Goal: Task Accomplishment & Management: Check status

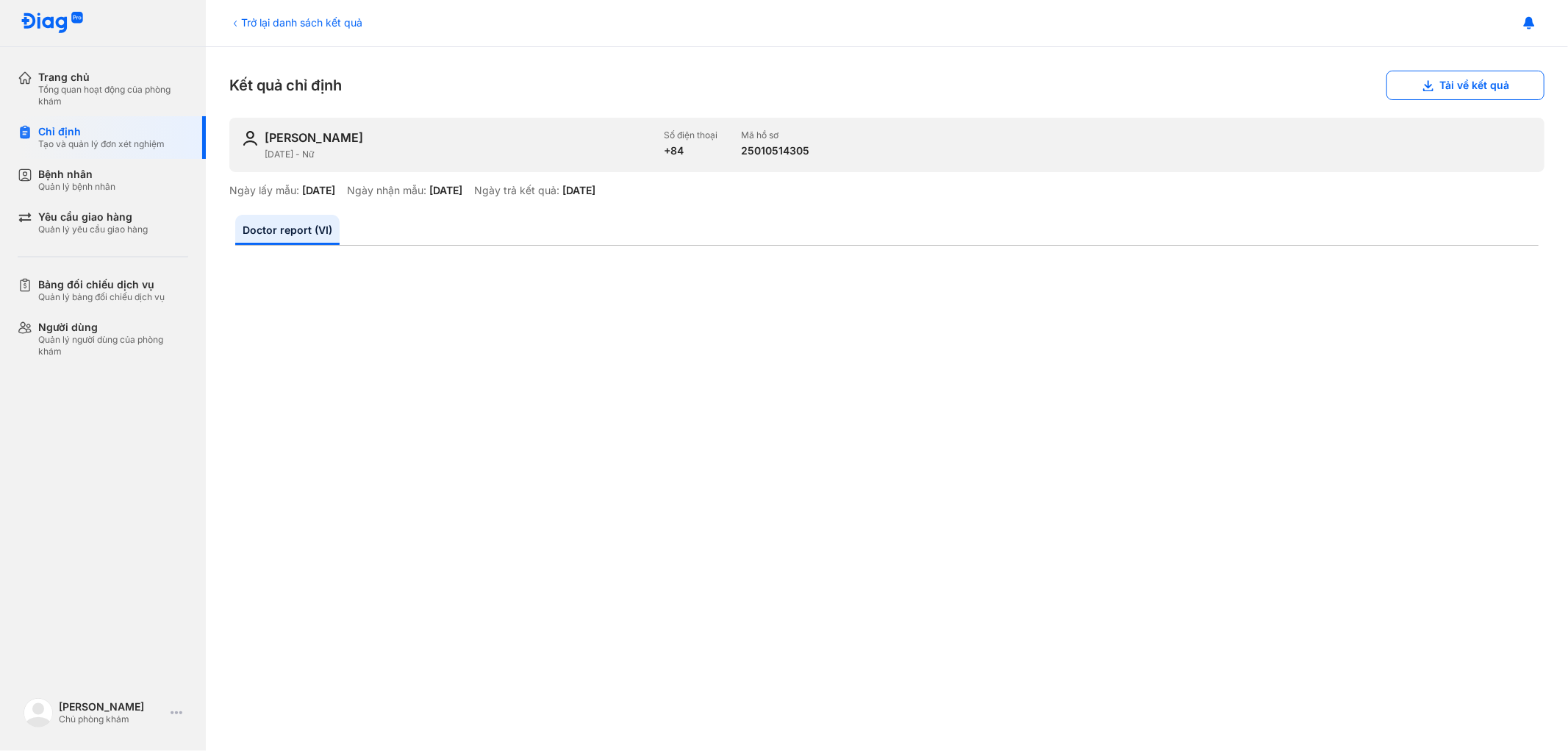
click at [83, 172] on div "Bệnh nhân" at bounding box center [76, 173] width 77 height 13
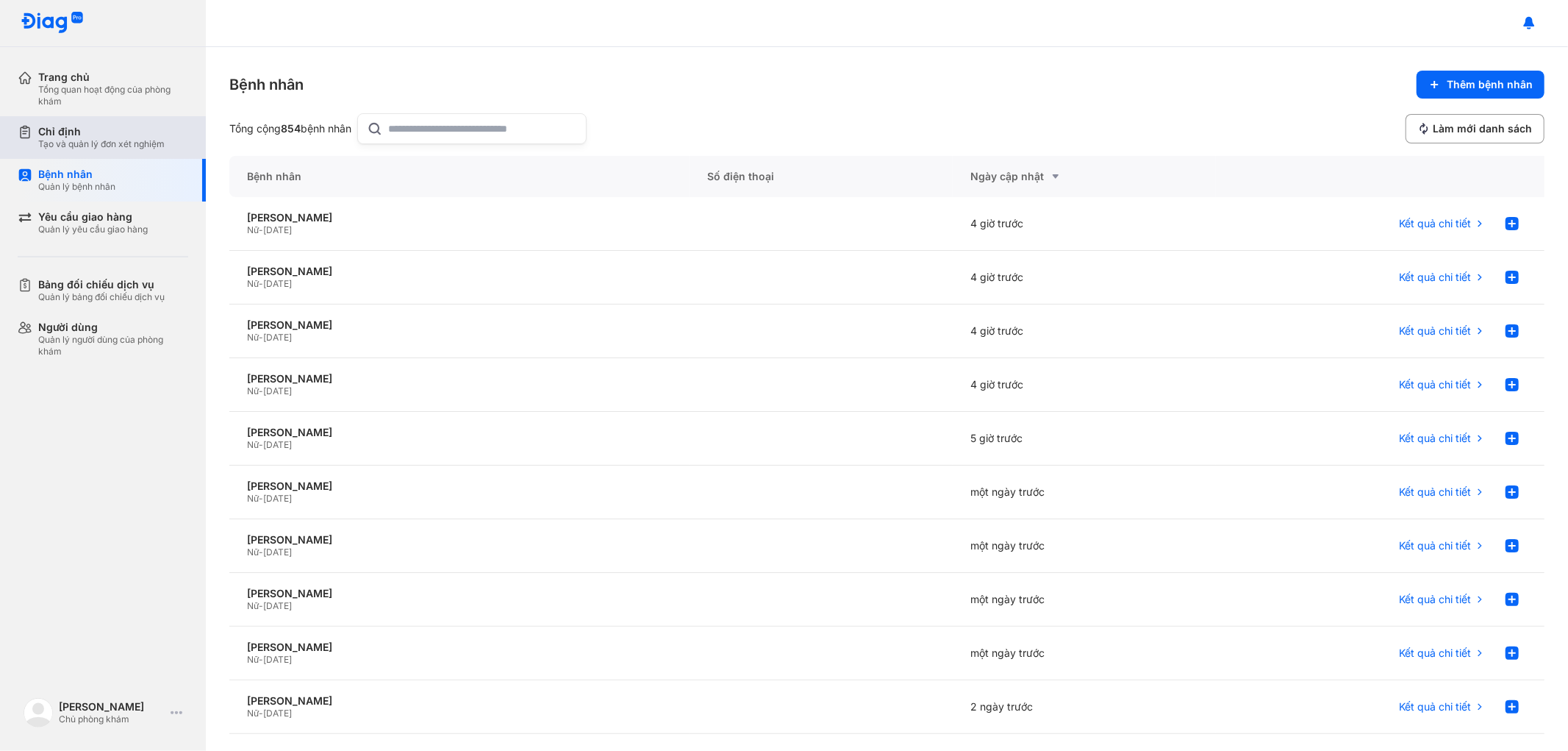
click at [94, 153] on div "Chỉ định Tạo và quản lý đơn xét nghiệm" at bounding box center [112, 137] width 188 height 43
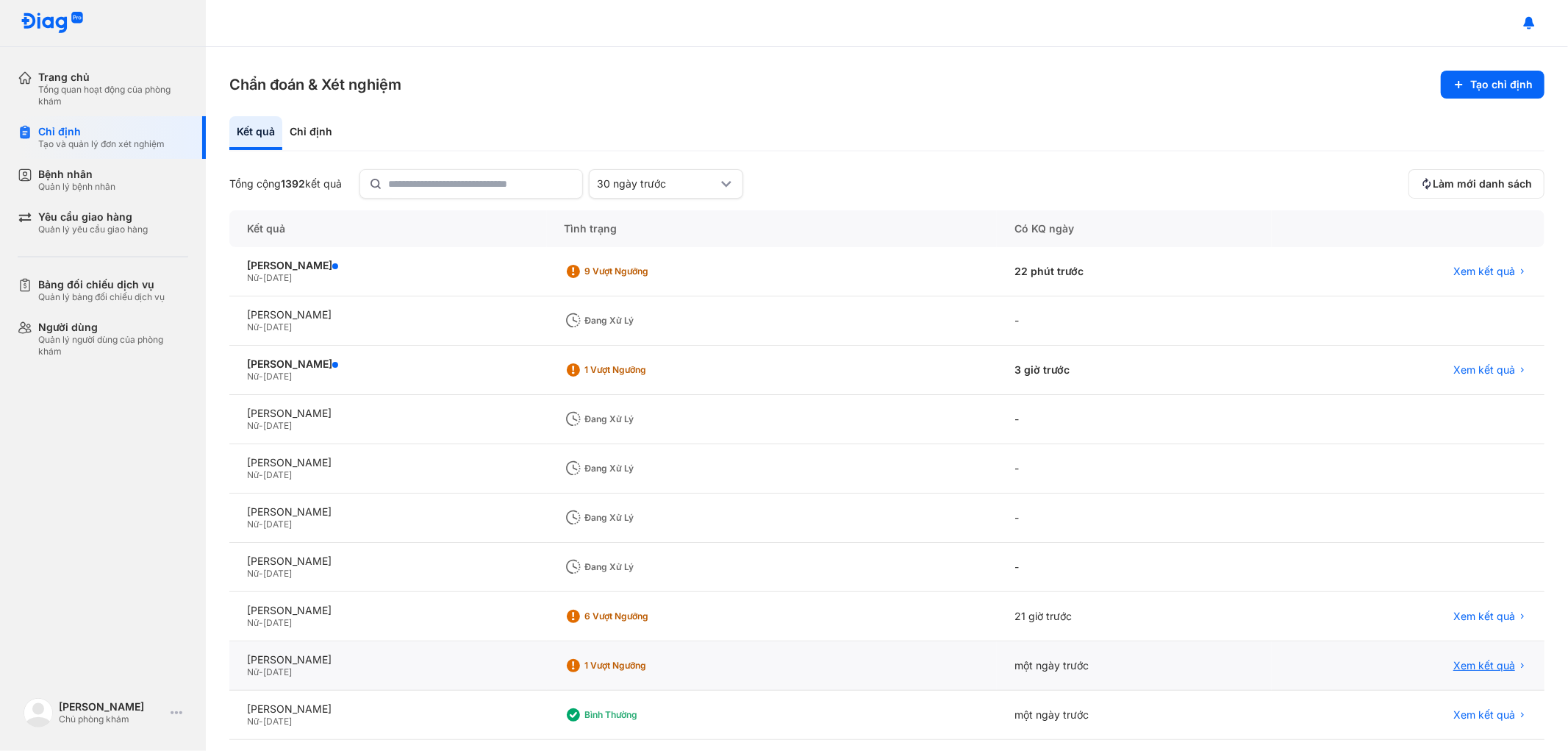
click at [1470, 663] on span "Xem kết quả" at bounding box center [1484, 664] width 62 height 13
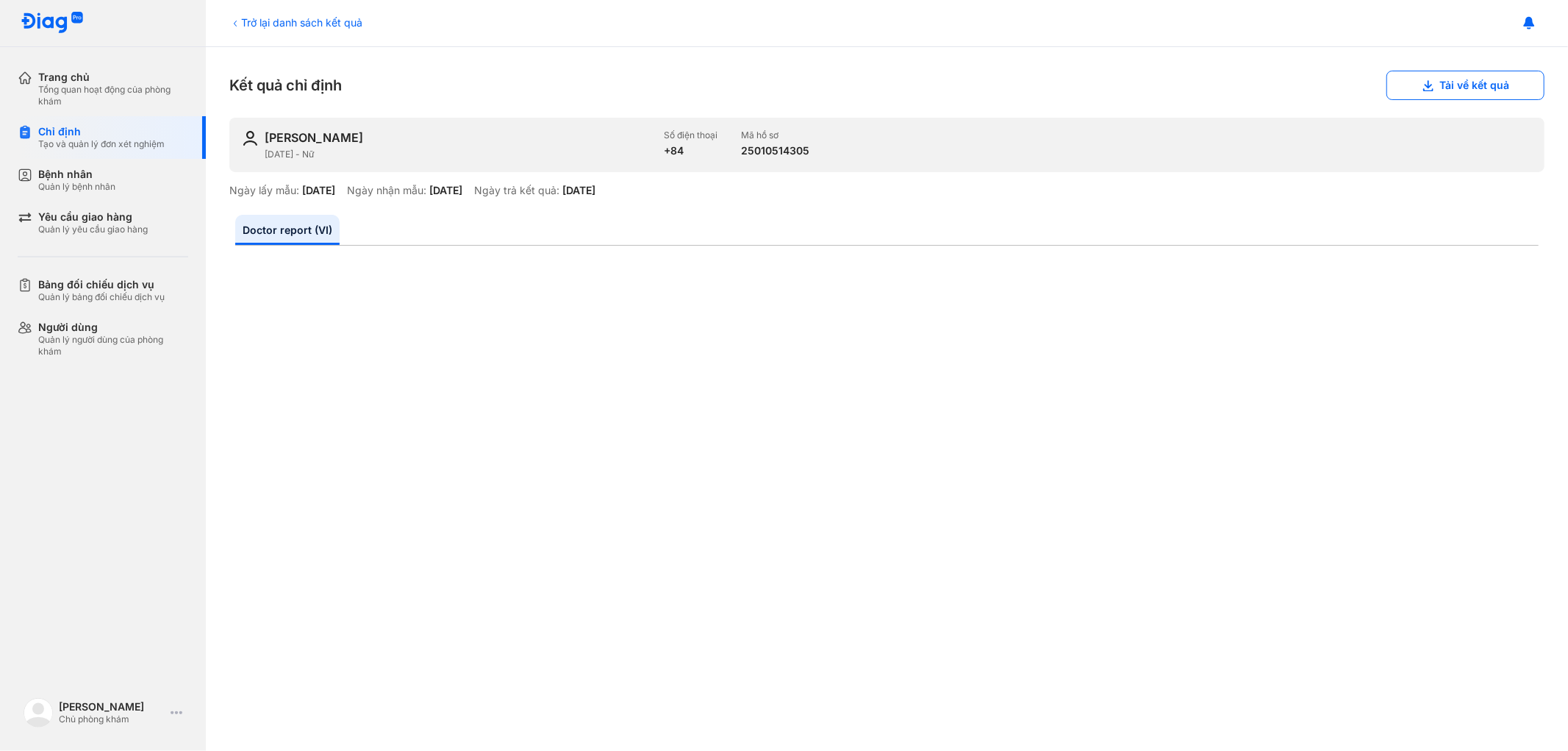
click at [244, 18] on div "Trở lại danh sách kết quả" at bounding box center [296, 22] width 133 height 15
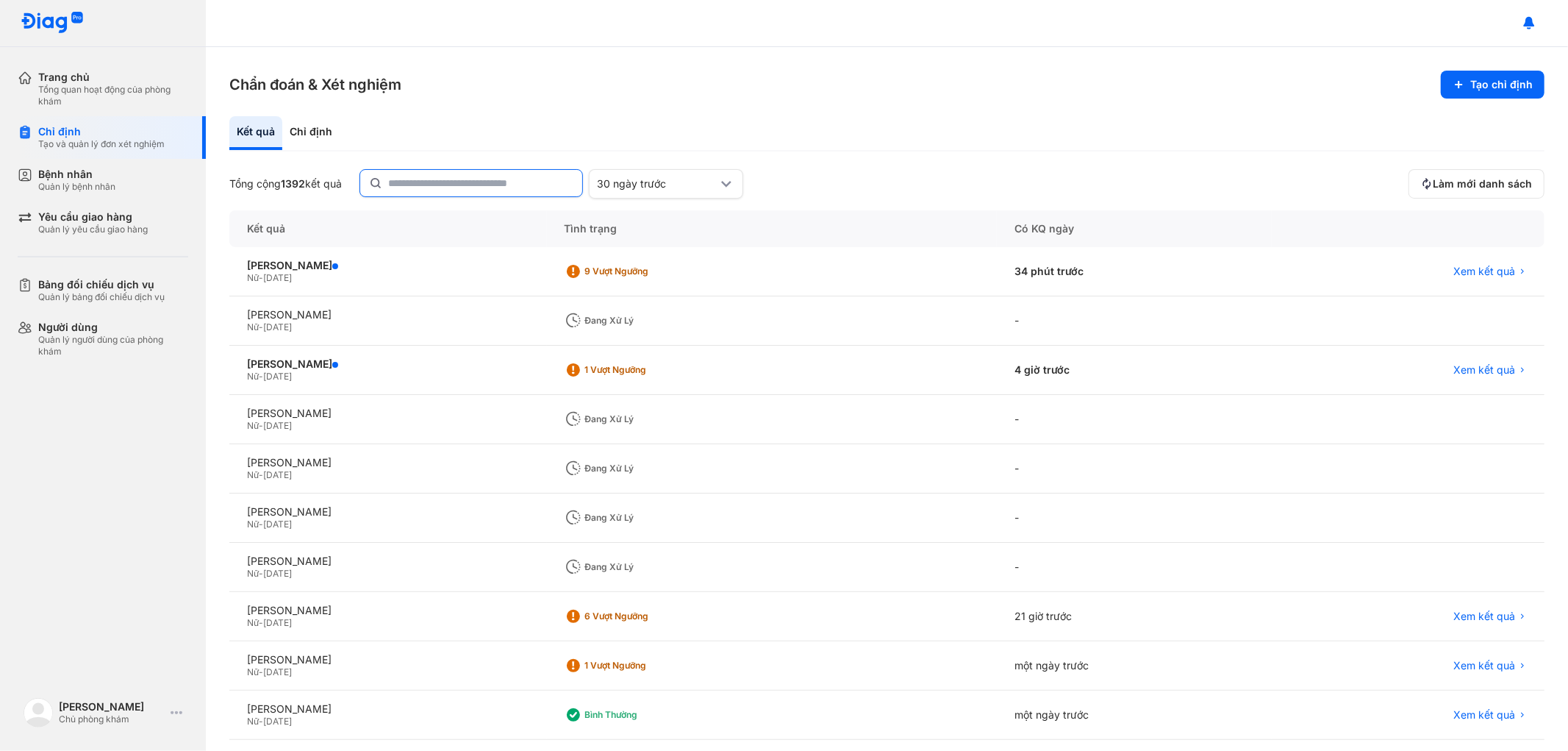
click at [494, 186] on input "text" at bounding box center [481, 182] width 185 height 27
click at [1478, 365] on span "Xem kết quả" at bounding box center [1484, 370] width 62 height 13
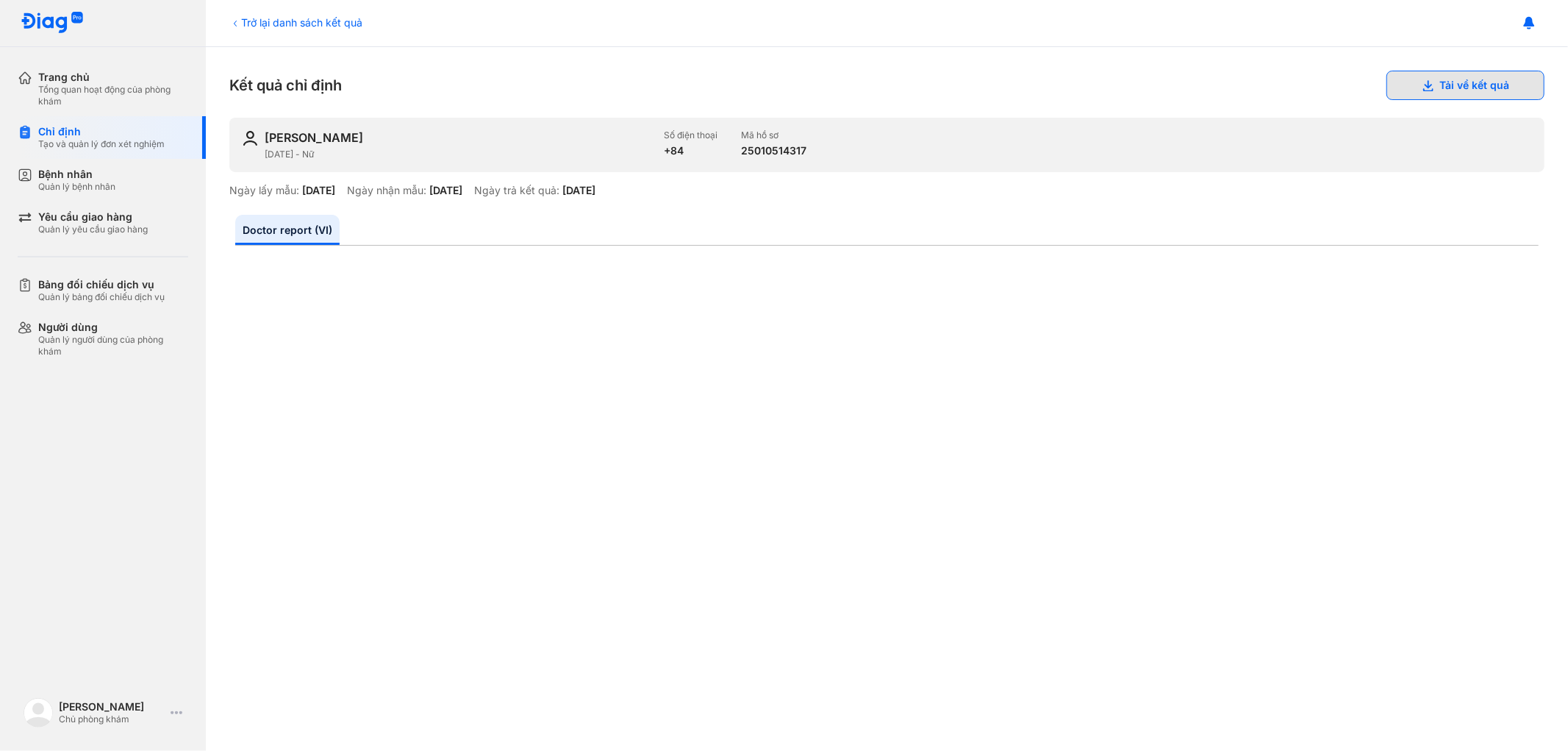
click at [1444, 83] on button "Tải về kết quả" at bounding box center [1465, 86] width 158 height 30
click at [275, 23] on div "Trở lại danh sách kết quả" at bounding box center [296, 22] width 133 height 15
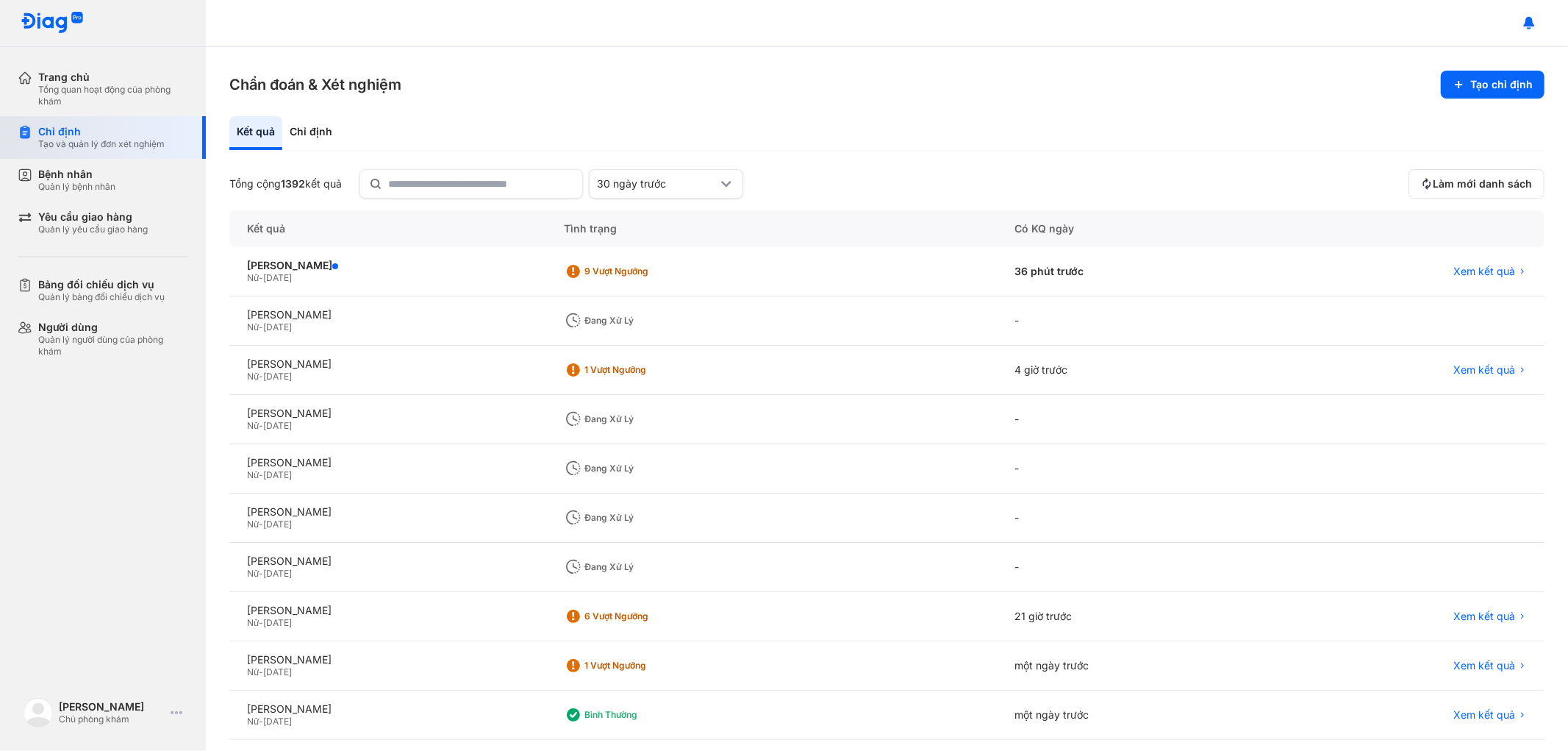
click at [89, 141] on div "Tạo và quản lý đơn xét nghiệm" at bounding box center [101, 144] width 127 height 12
click at [79, 210] on div "Yêu cầu giao hàng" at bounding box center [93, 216] width 110 height 13
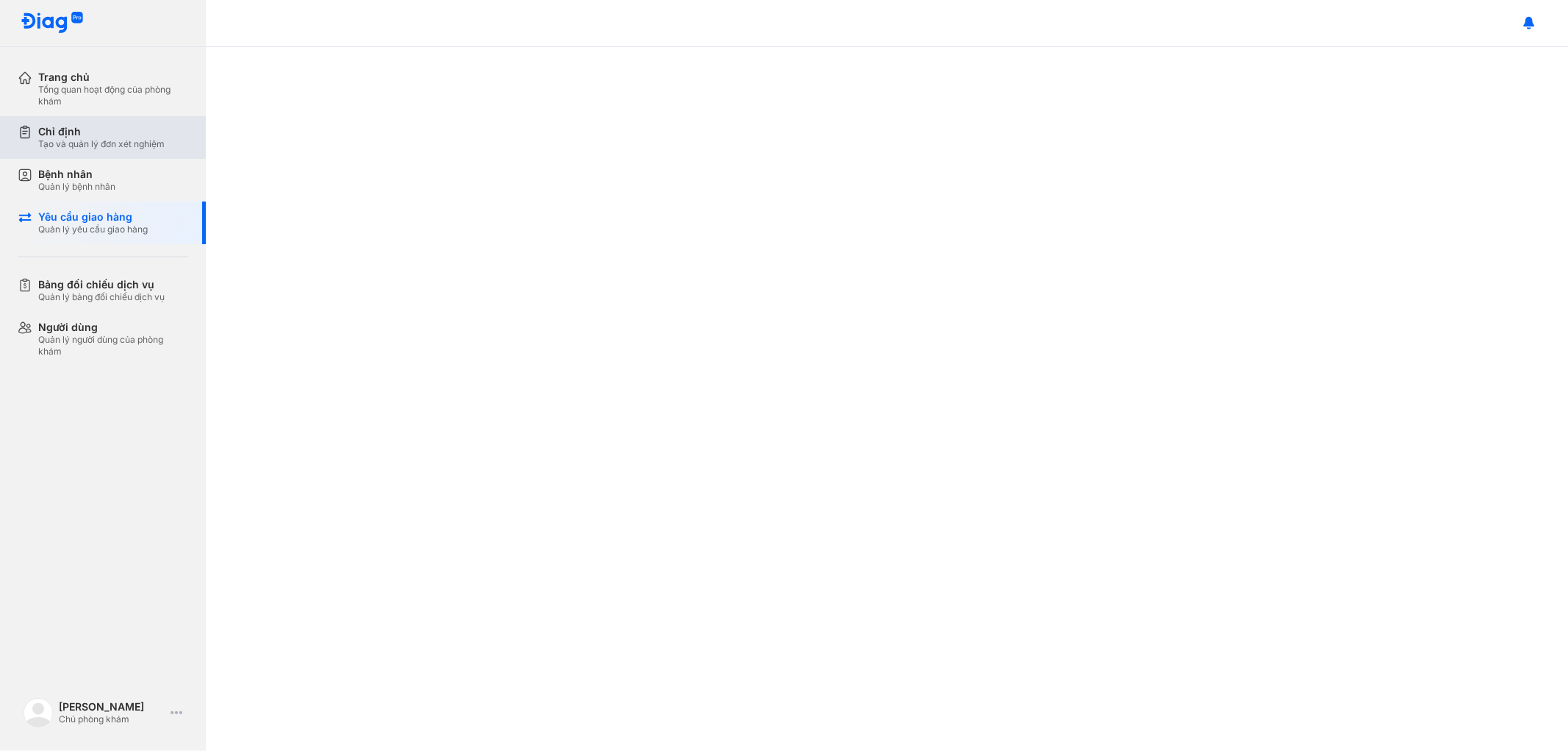
click at [102, 133] on div "Chỉ định" at bounding box center [101, 130] width 127 height 13
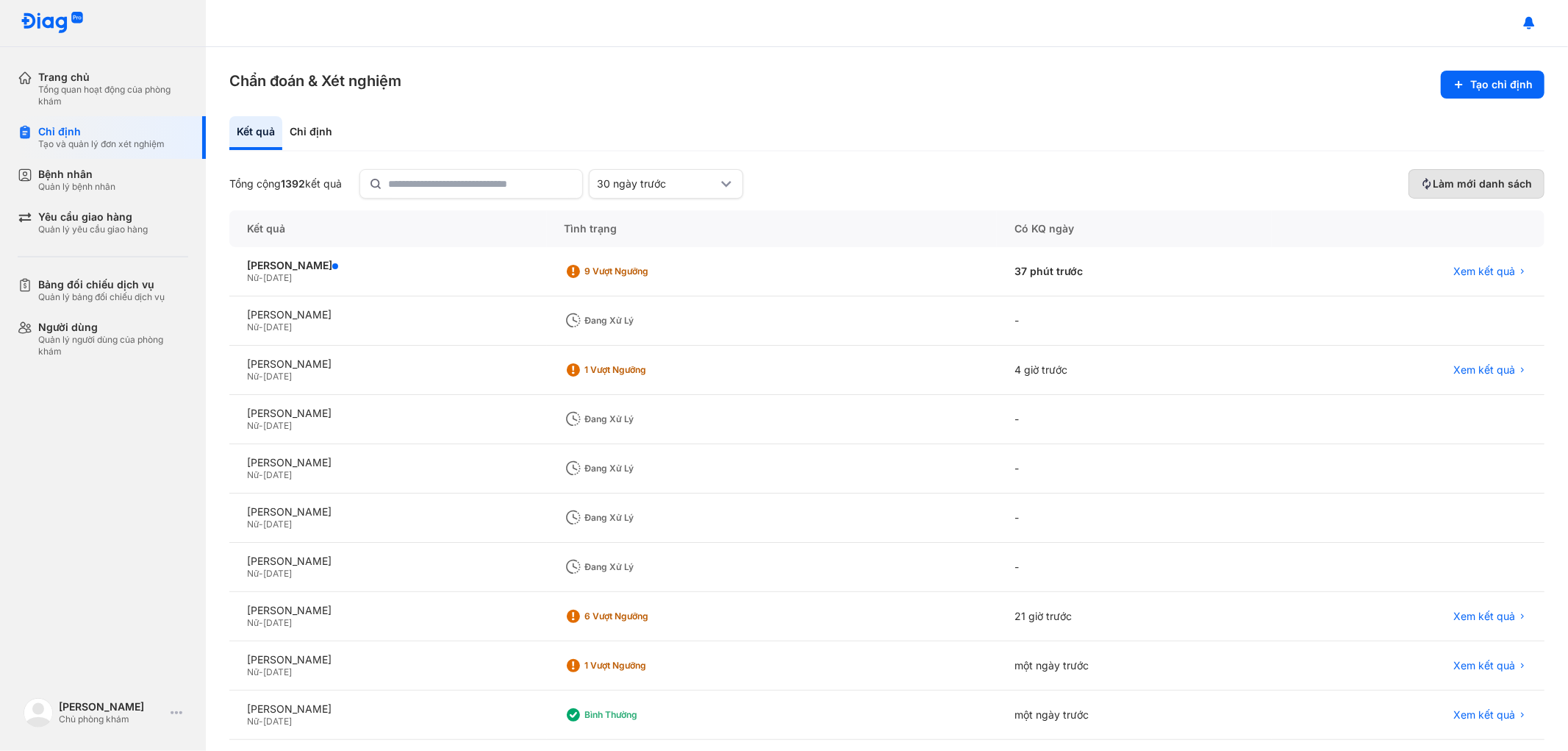
click at [1489, 184] on span "Làm mới danh sách" at bounding box center [1483, 183] width 100 height 13
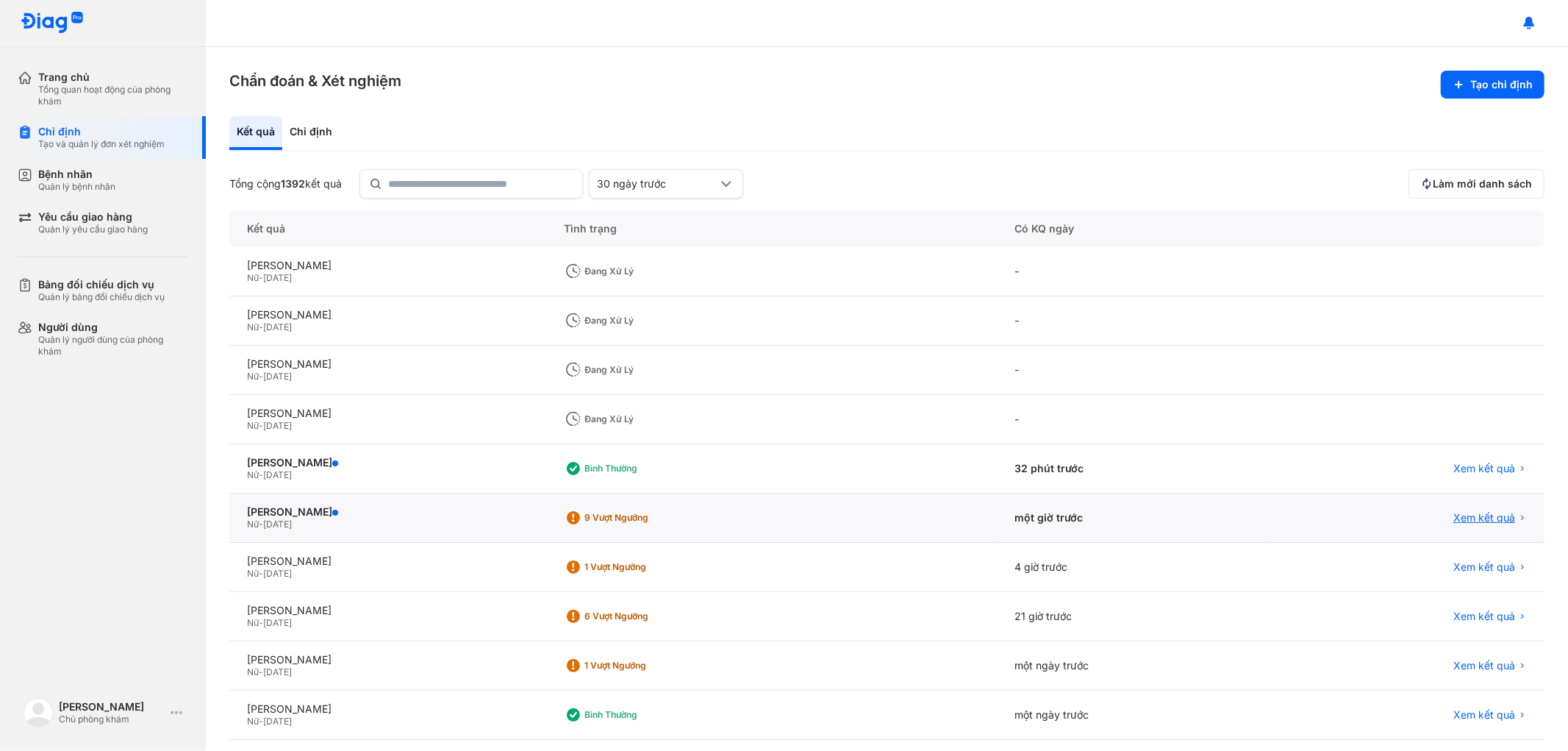
click at [1474, 516] on span "Xem kết quả" at bounding box center [1484, 517] width 62 height 13
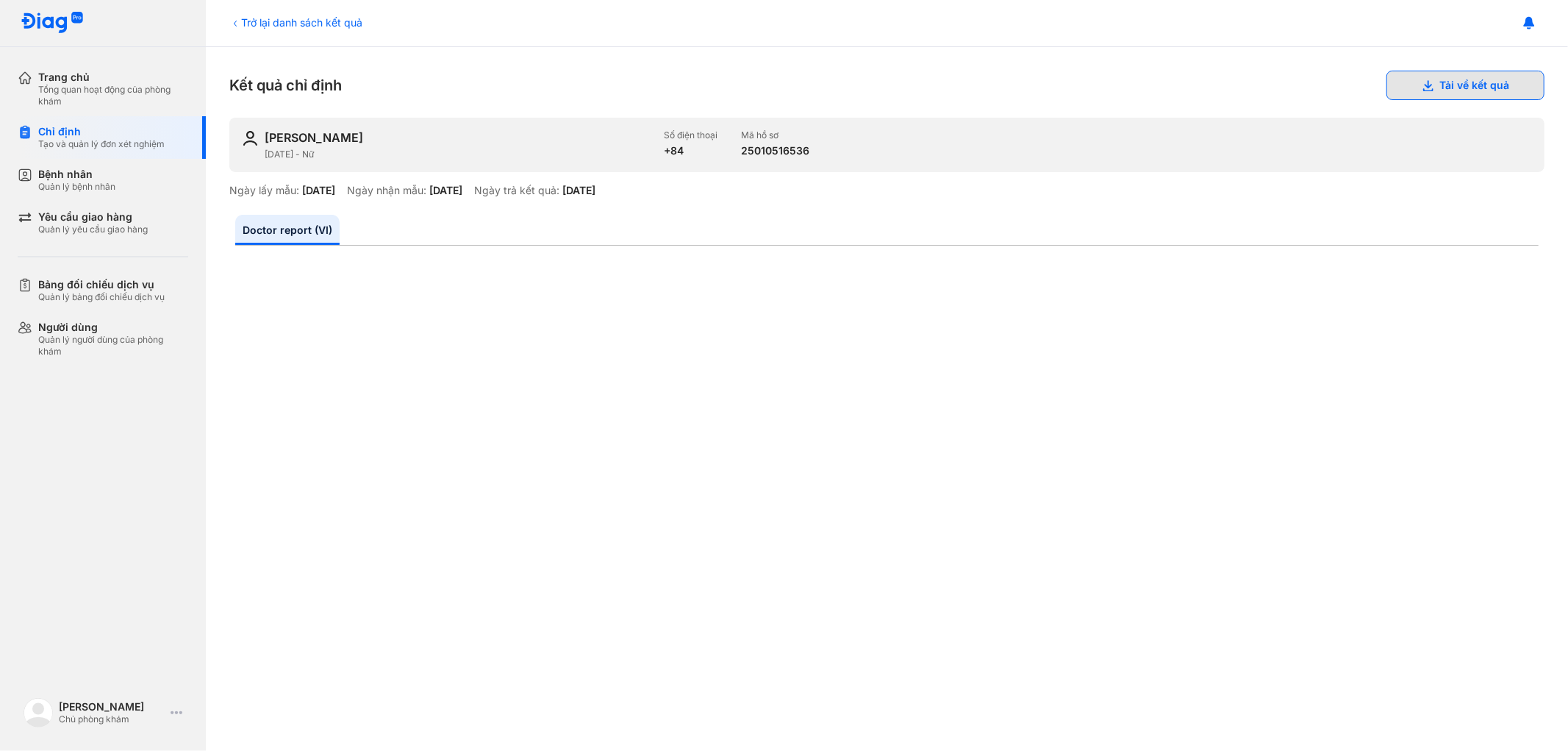
click at [1423, 81] on button "Tải về kết quả" at bounding box center [1465, 86] width 158 height 30
click at [284, 20] on div "Trở lại danh sách kết quả" at bounding box center [296, 22] width 133 height 15
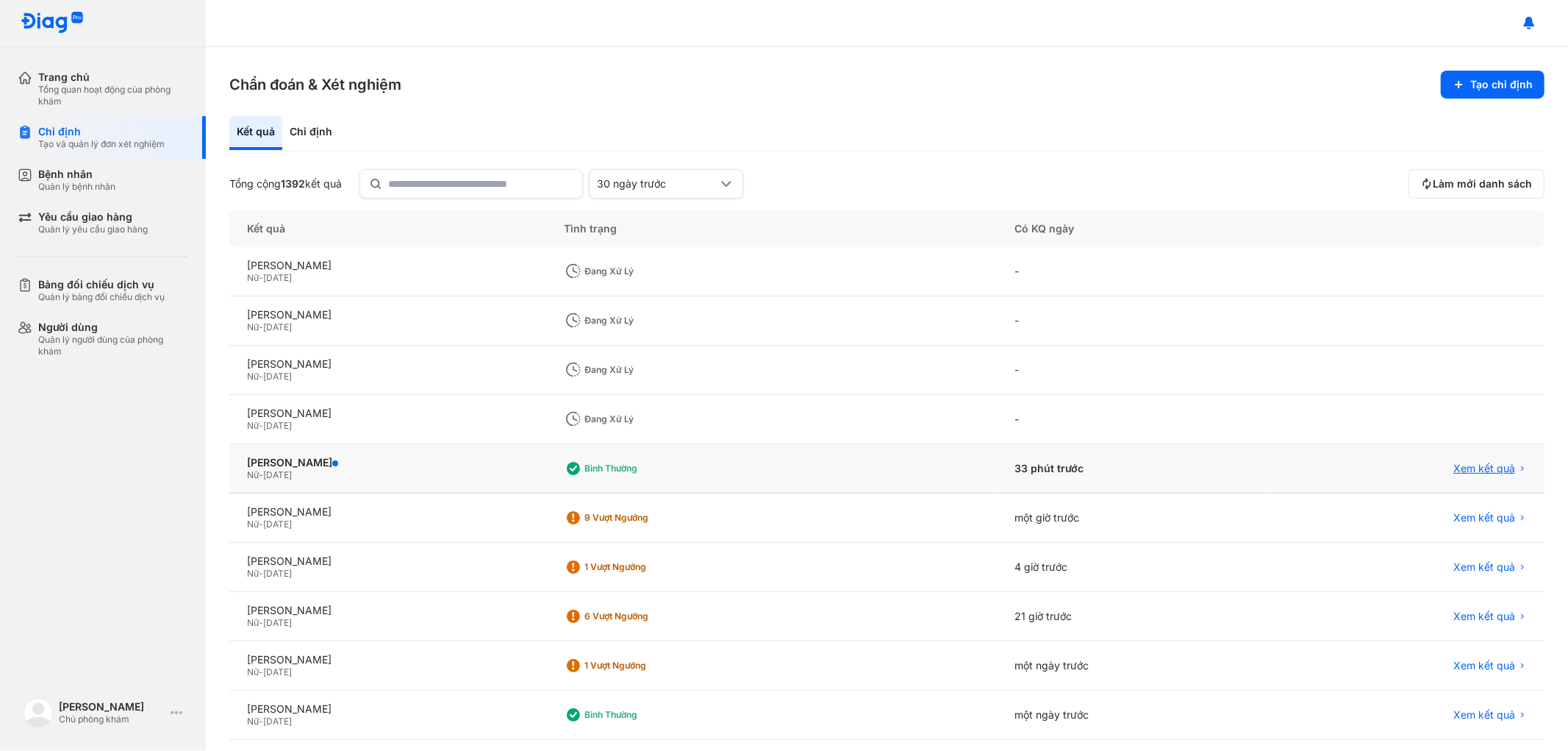
click at [1475, 468] on span "Xem kết quả" at bounding box center [1484, 468] width 62 height 13
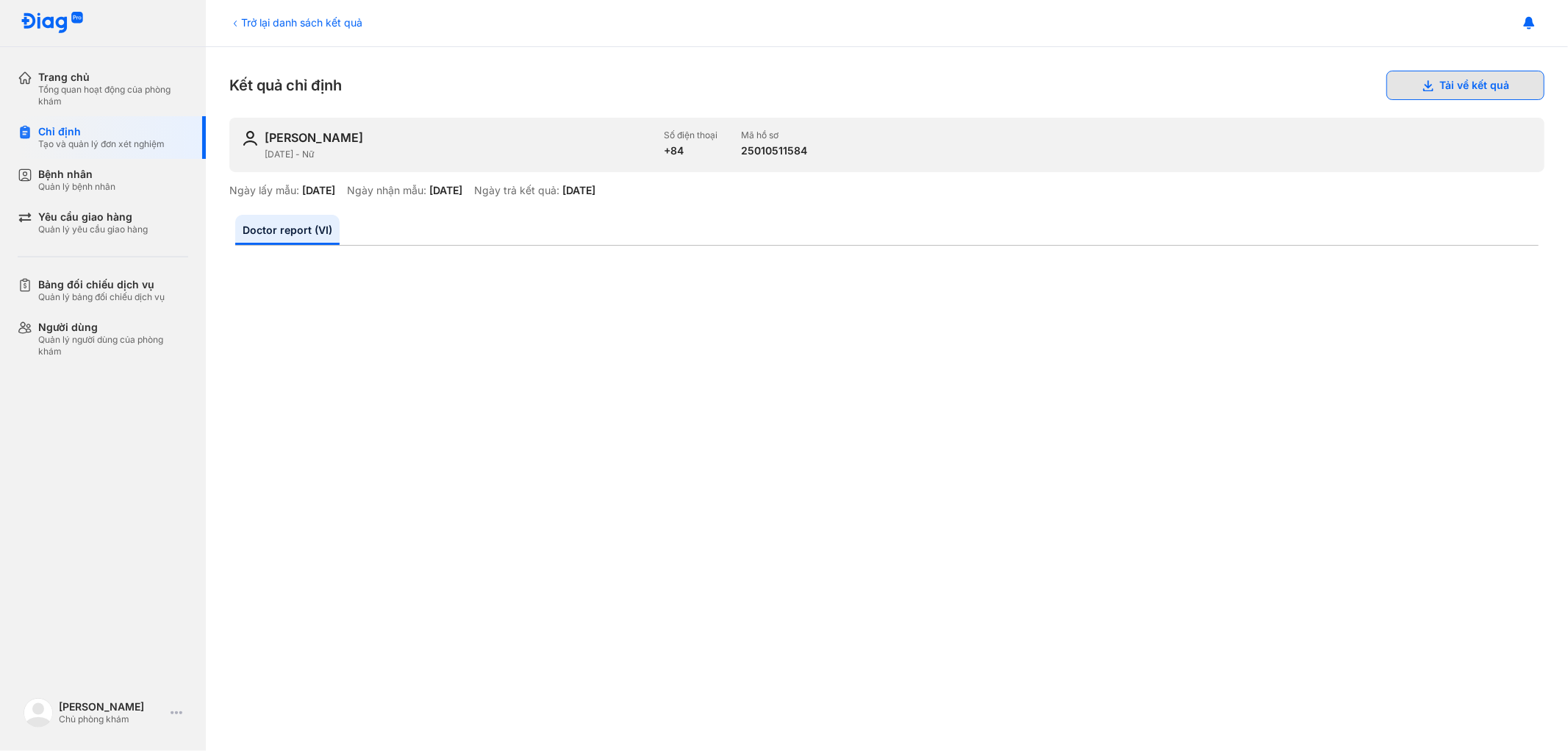
click at [1435, 80] on button "Tải về kết quả" at bounding box center [1465, 86] width 158 height 30
click at [265, 24] on div "Trở lại danh sách kết quả" at bounding box center [296, 22] width 133 height 15
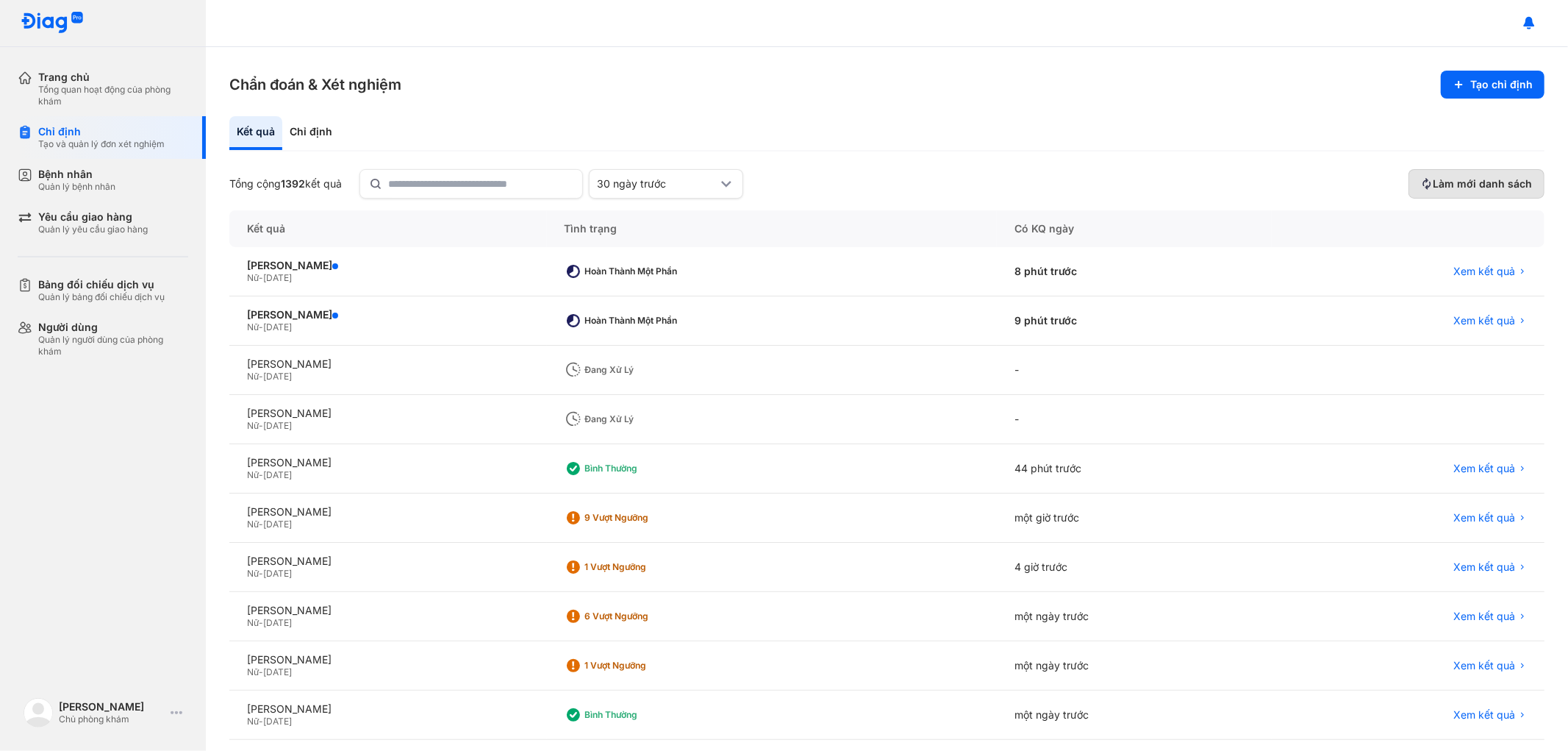
click at [1452, 184] on span "Làm mới danh sách" at bounding box center [1483, 183] width 100 height 13
click at [1480, 467] on span "Xem kết quả" at bounding box center [1484, 468] width 62 height 13
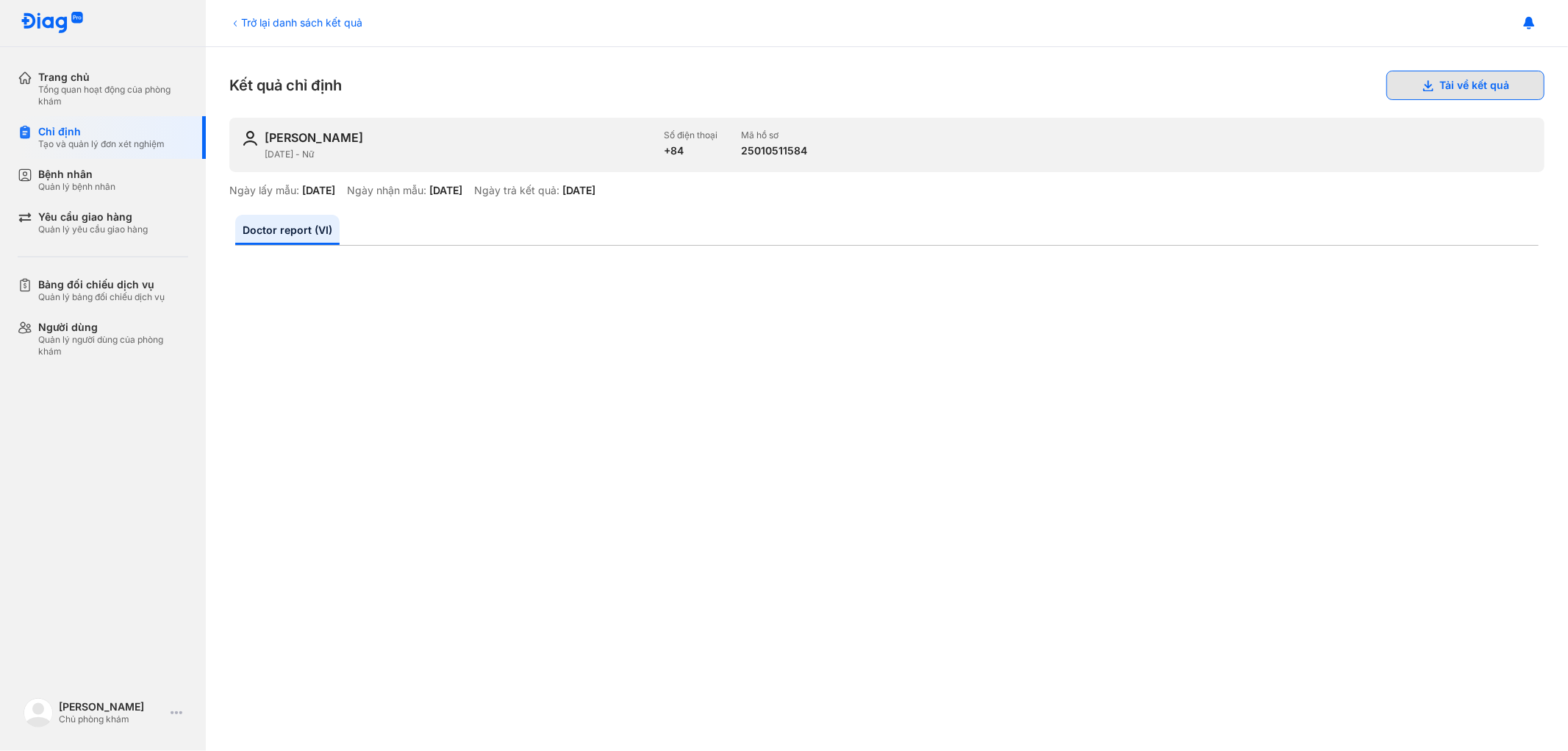
click at [1447, 77] on button "Tải về kết quả" at bounding box center [1465, 86] width 158 height 30
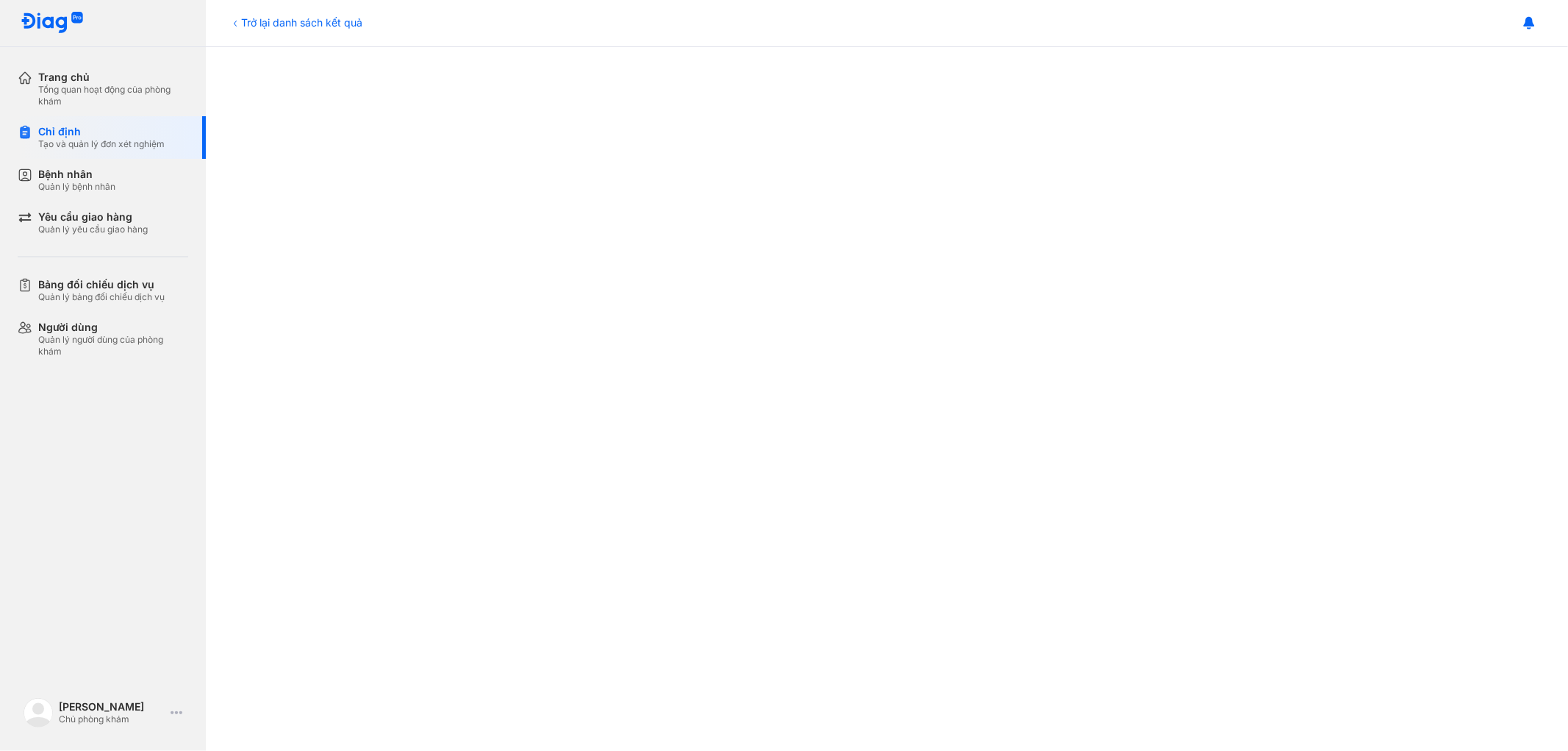
scroll to position [652, 0]
click at [250, 20] on div "Trở lại danh sách kết quả" at bounding box center [296, 22] width 133 height 15
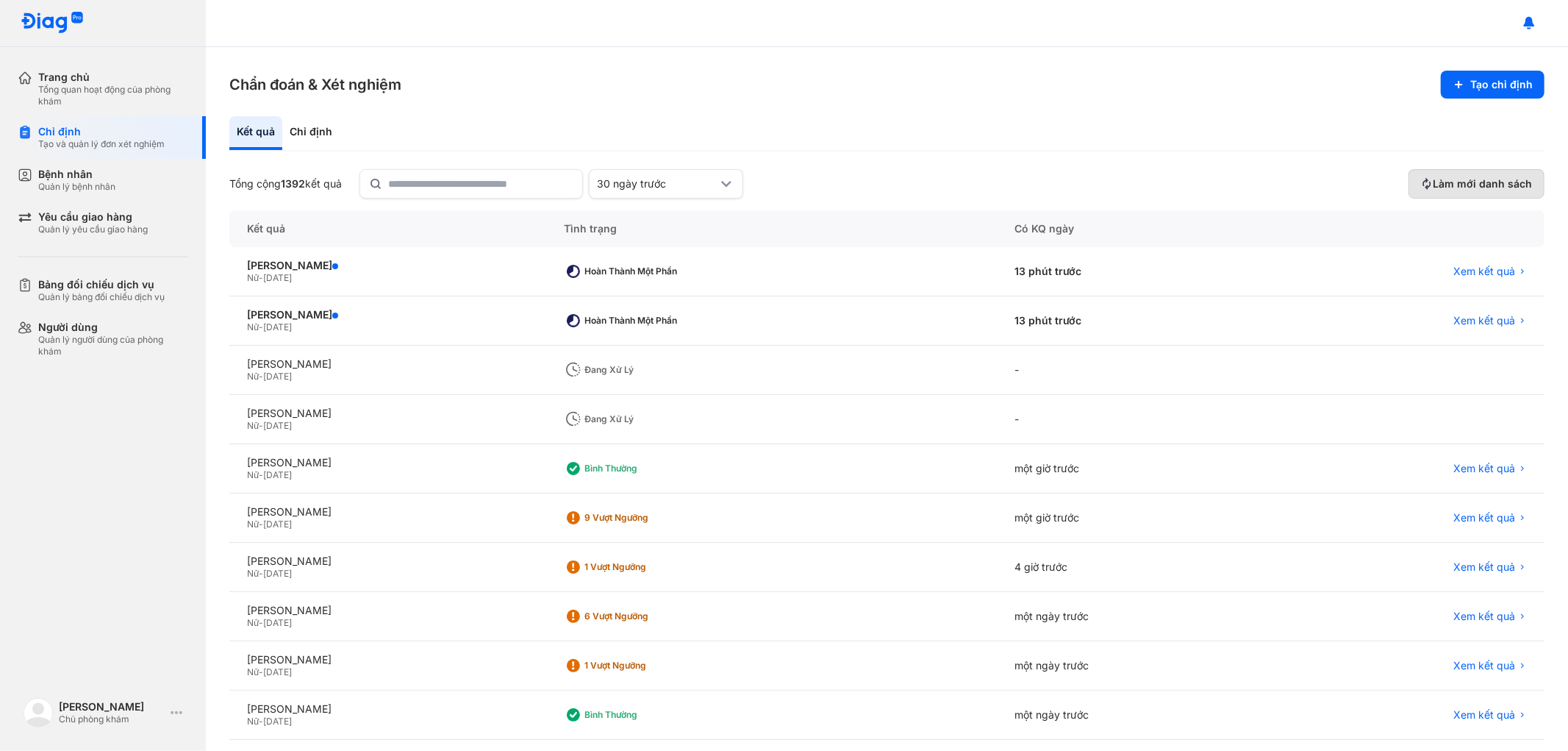
click at [1471, 181] on span "Làm mới danh sách" at bounding box center [1483, 183] width 100 height 13
click at [1473, 515] on span "Xem kết quả" at bounding box center [1484, 517] width 62 height 13
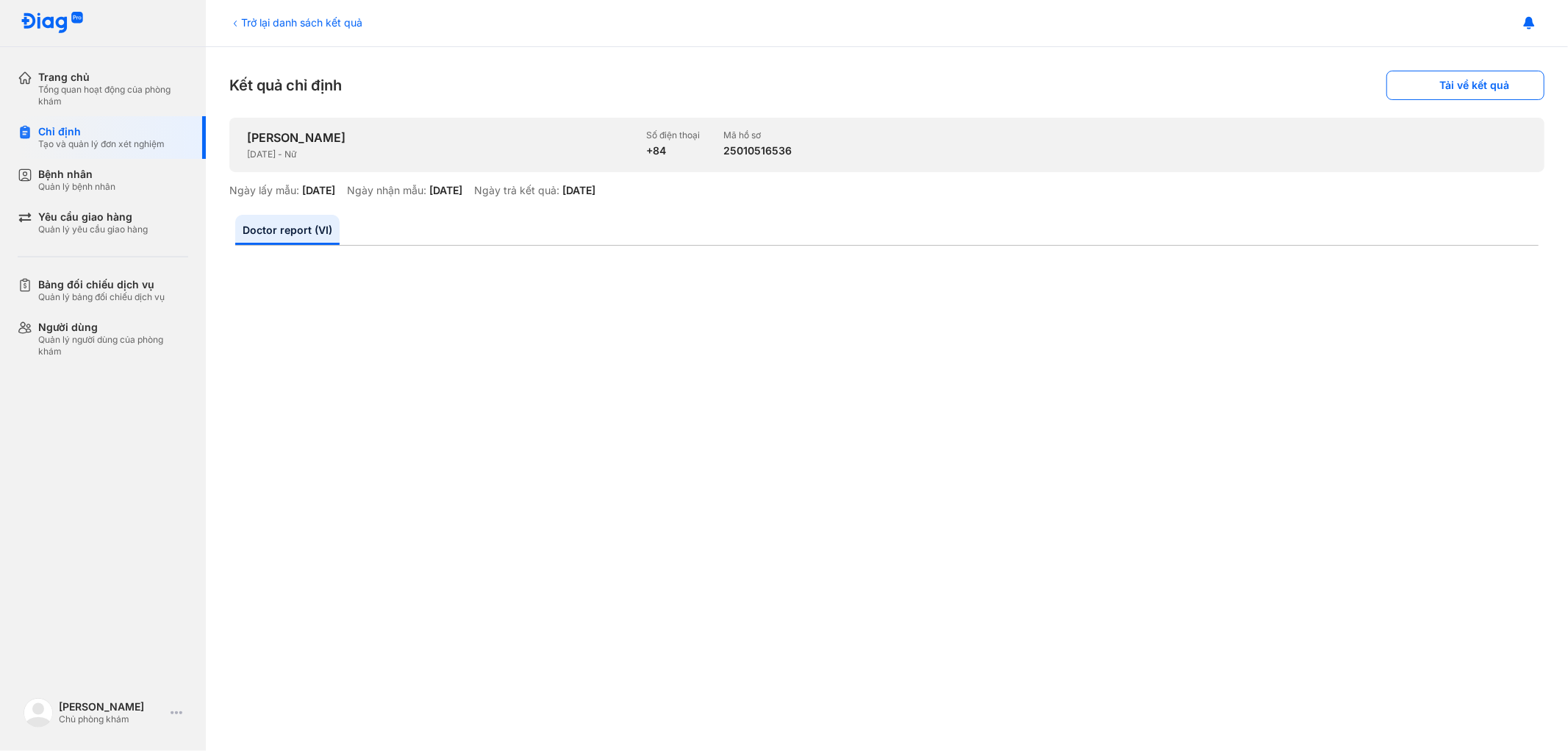
scroll to position [408, 0]
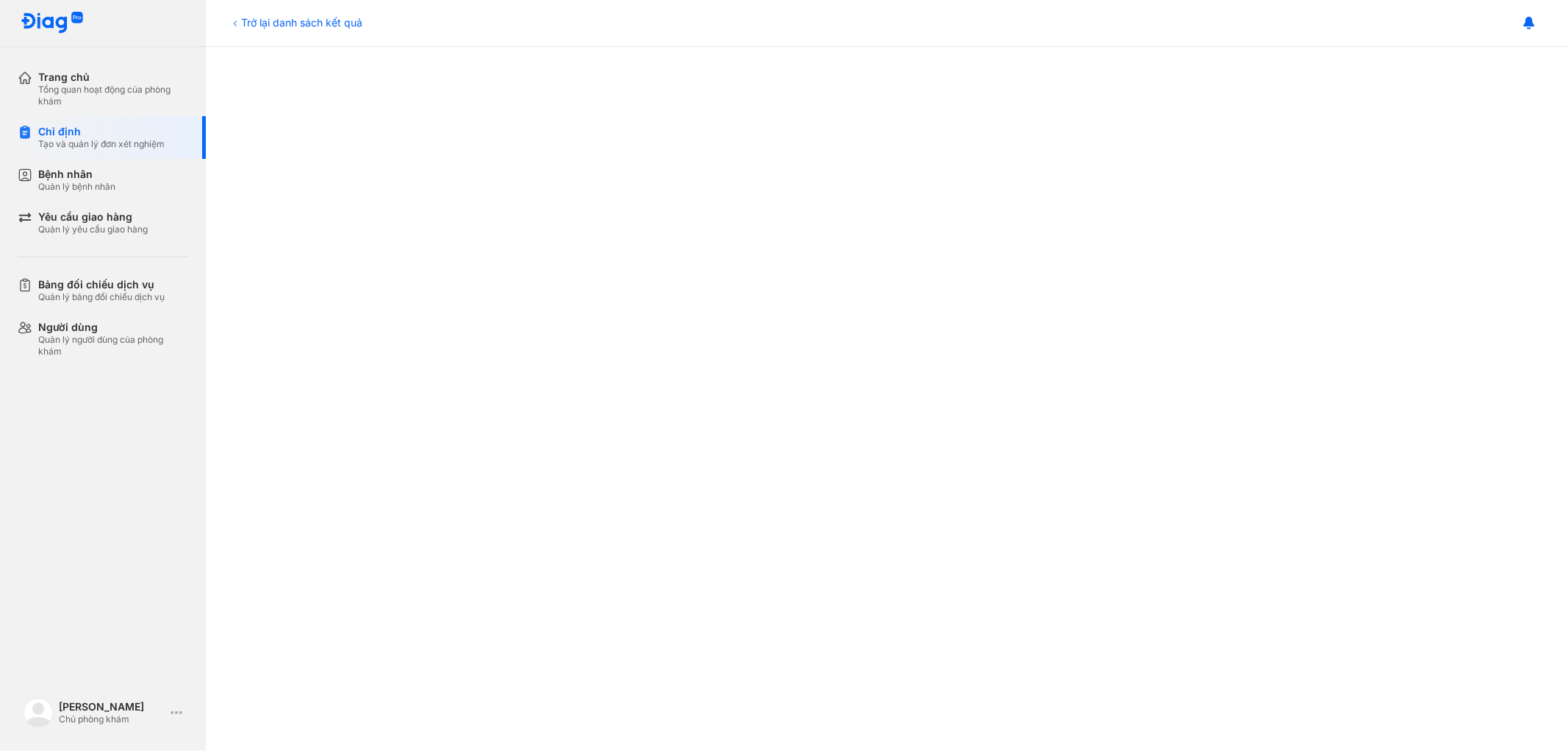
click at [251, 15] on div "Trở lại danh sách kết quả" at bounding box center [296, 22] width 133 height 15
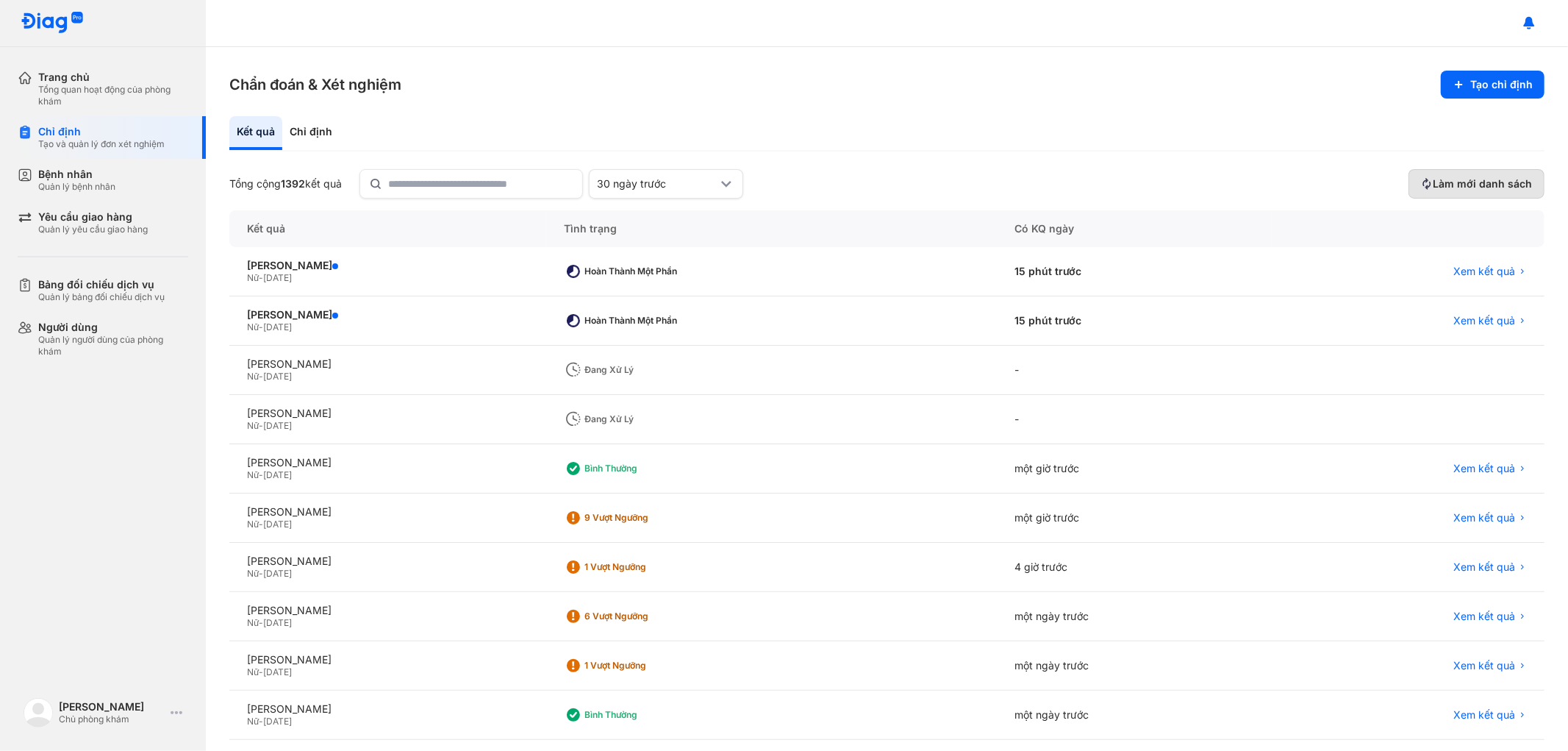
click at [1475, 178] on span "Làm mới danh sách" at bounding box center [1483, 183] width 100 height 13
click at [1470, 179] on span "Làm mới danh sách" at bounding box center [1483, 183] width 100 height 13
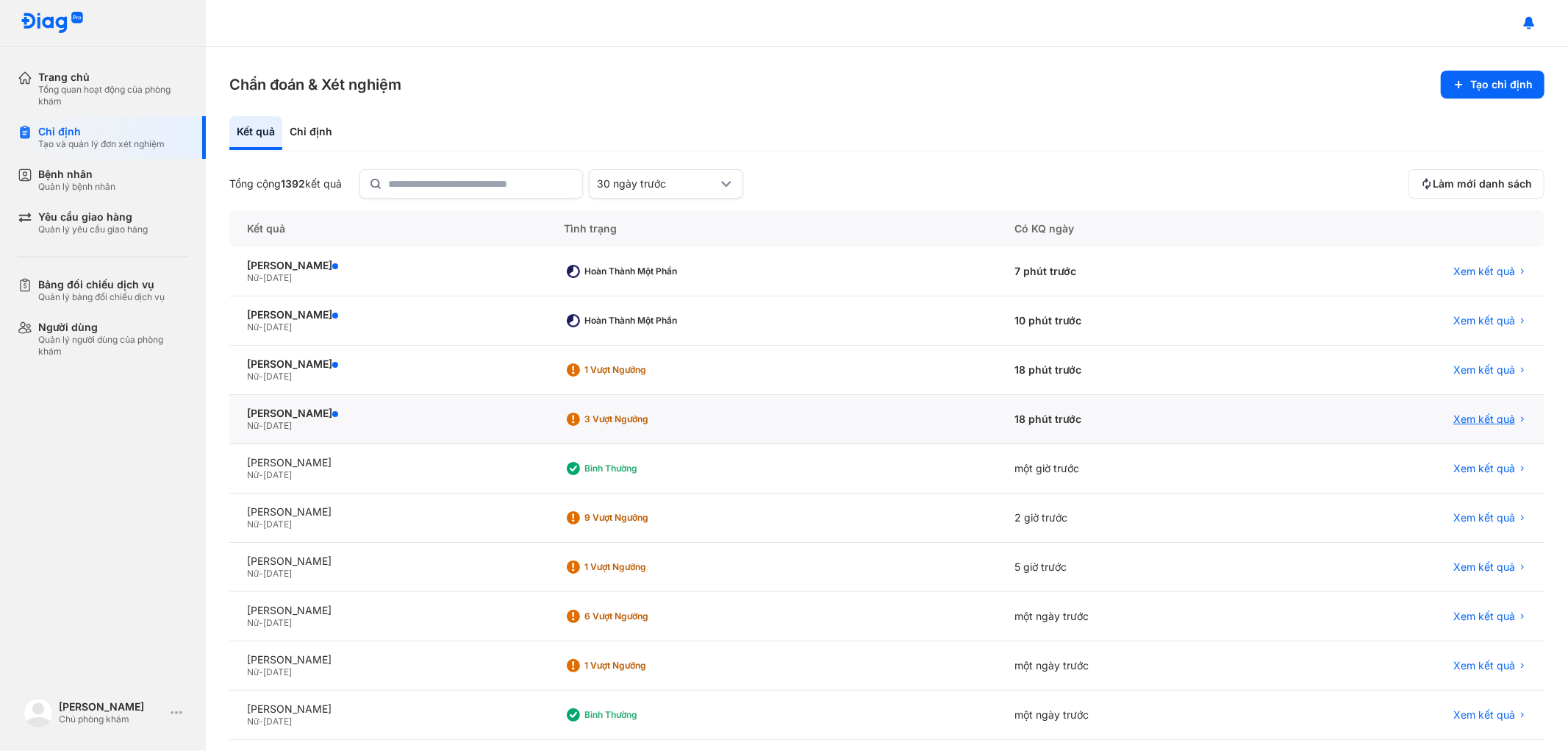
click at [1466, 419] on span "Xem kết quả" at bounding box center [1484, 418] width 62 height 13
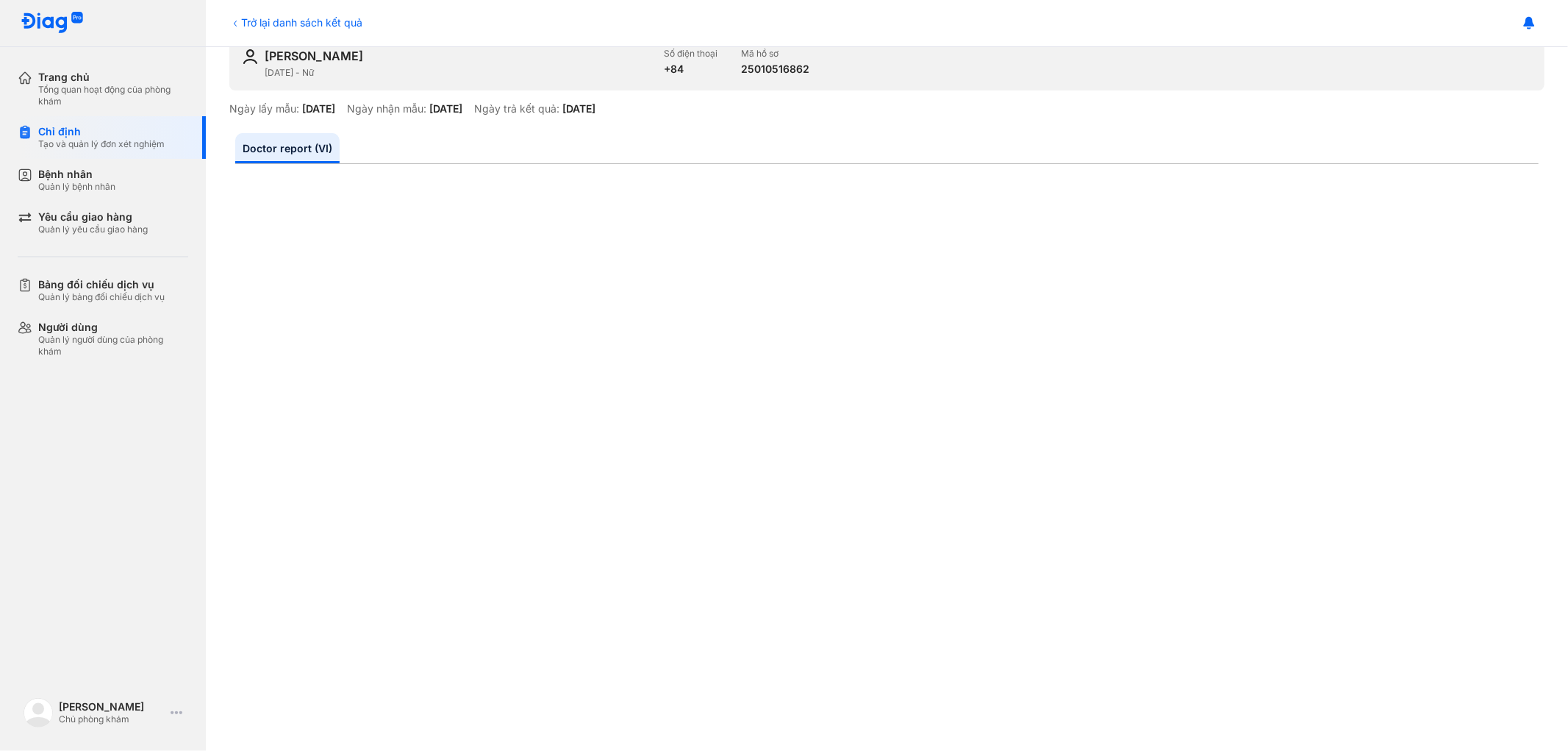
scroll to position [652, 0]
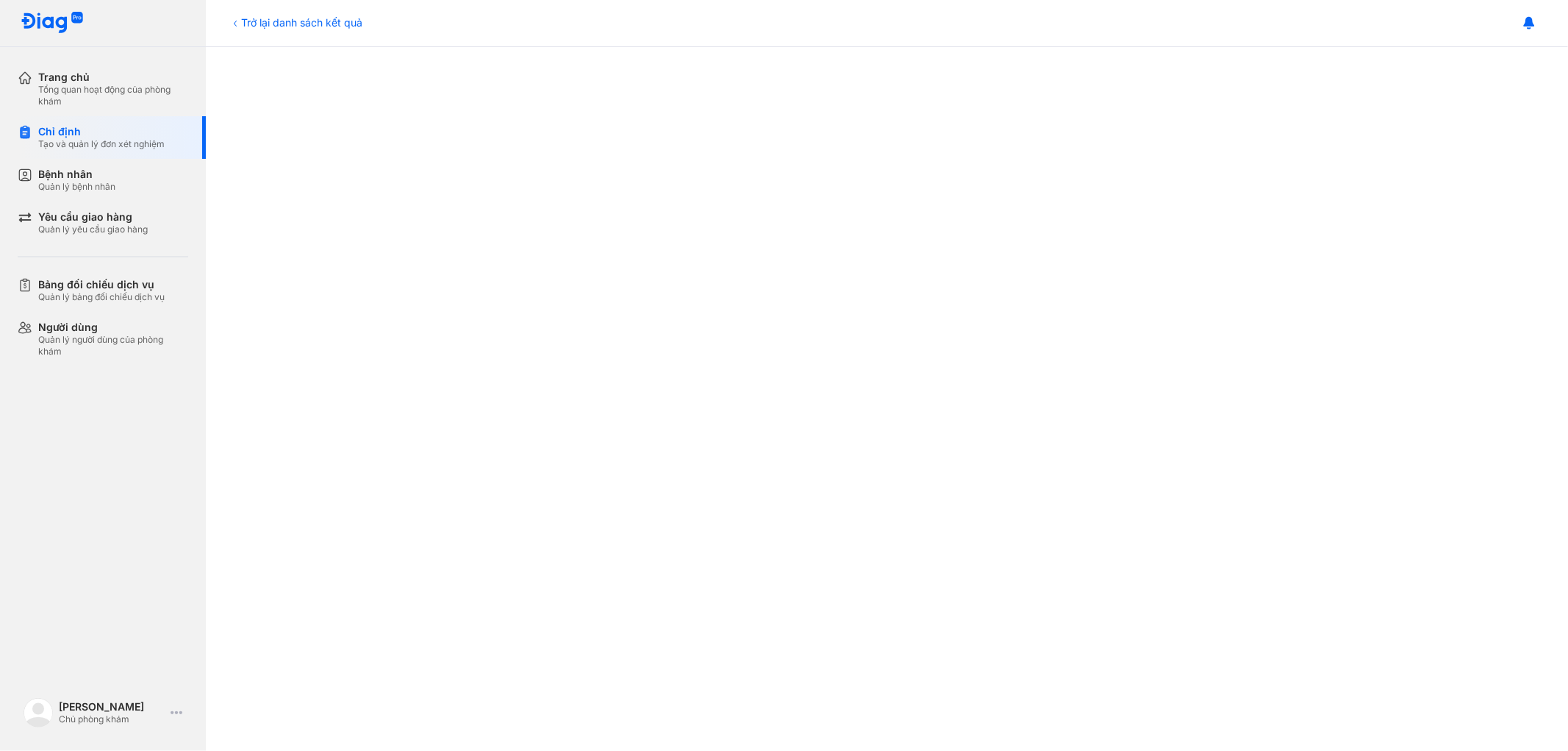
click at [256, 16] on div "Trở lại danh sách kết quả" at bounding box center [296, 22] width 133 height 15
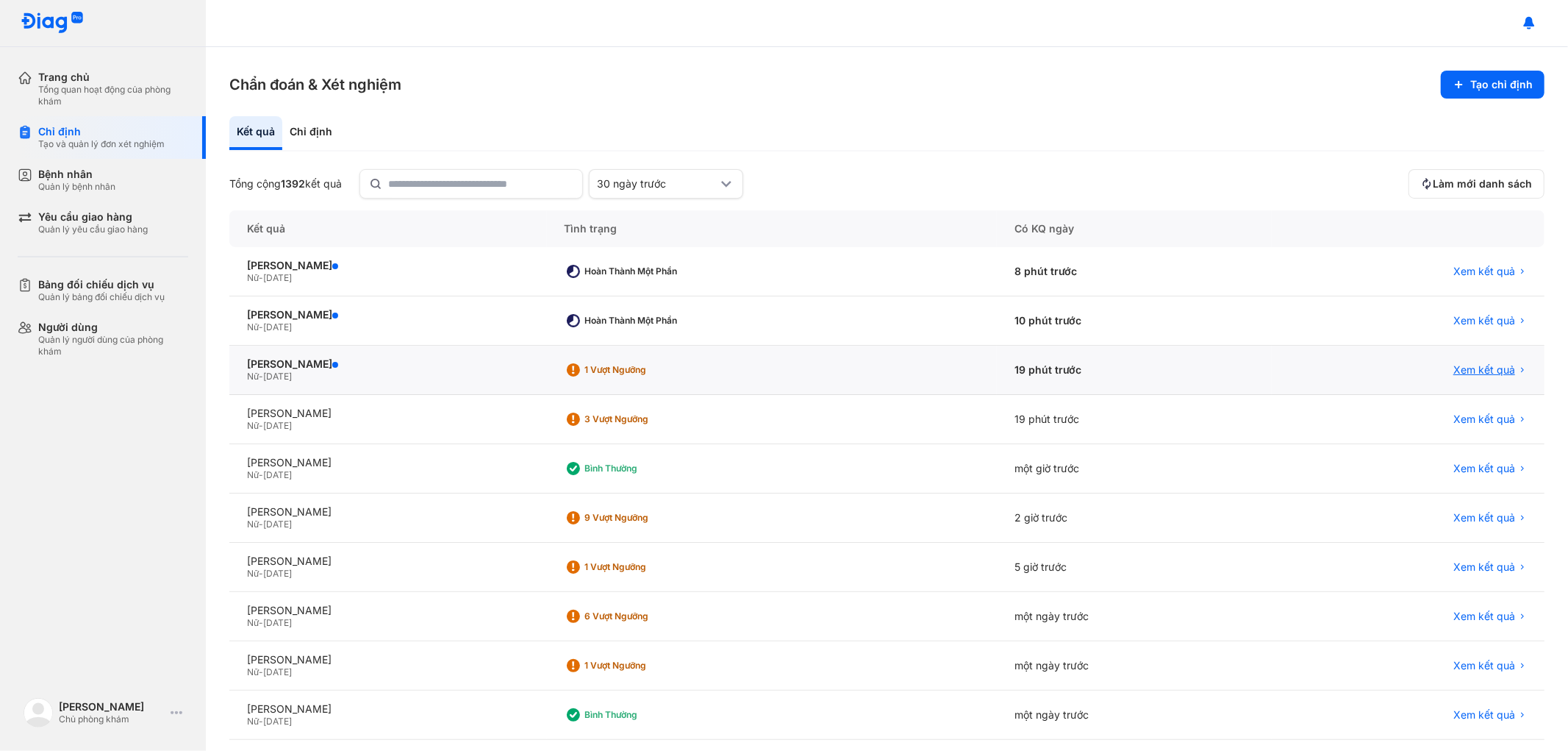
click at [1478, 367] on span "Xem kết quả" at bounding box center [1484, 370] width 62 height 13
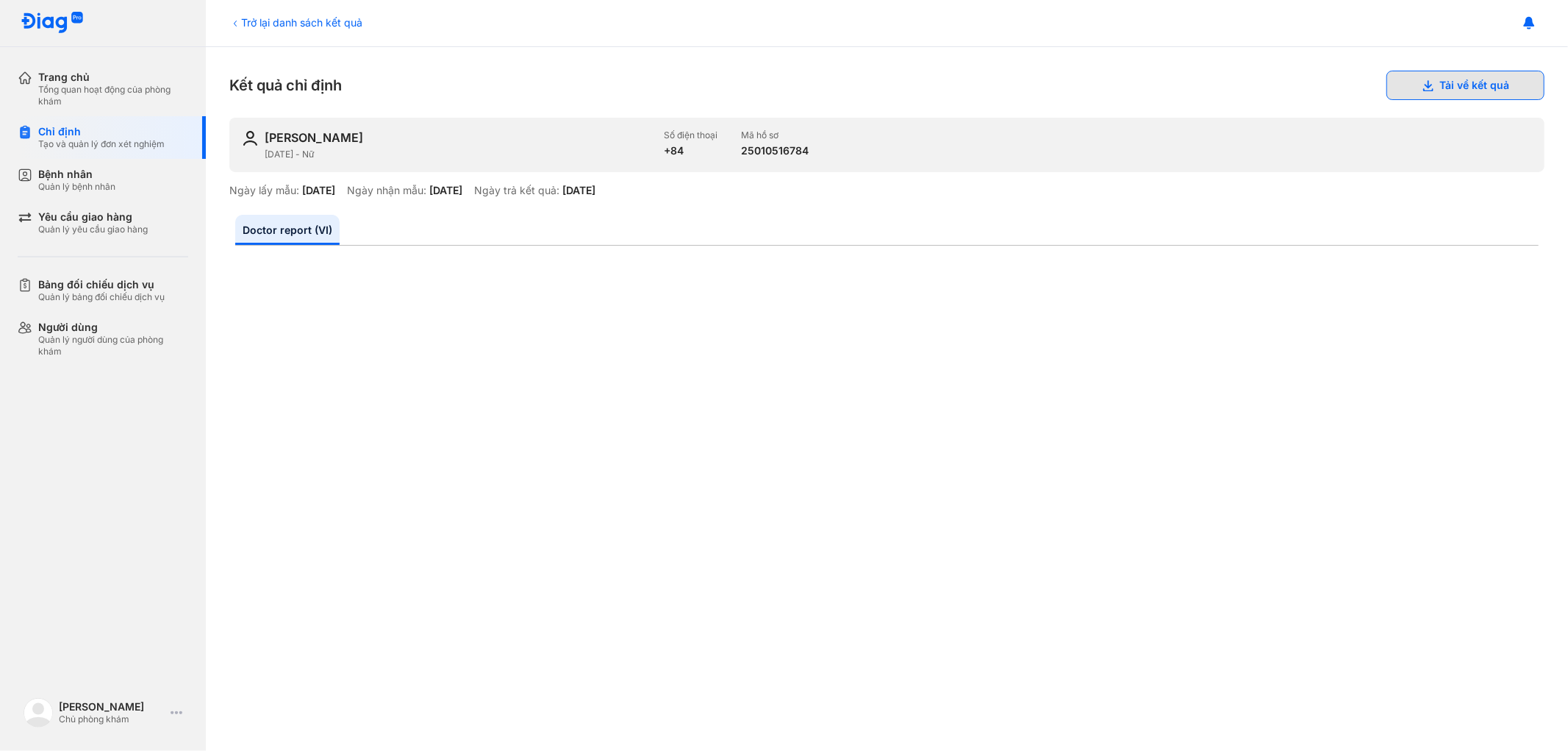
click at [1447, 82] on button "Tải về kết quả" at bounding box center [1465, 86] width 158 height 30
click at [75, 181] on div "Quản lý bệnh nhân" at bounding box center [76, 187] width 77 height 12
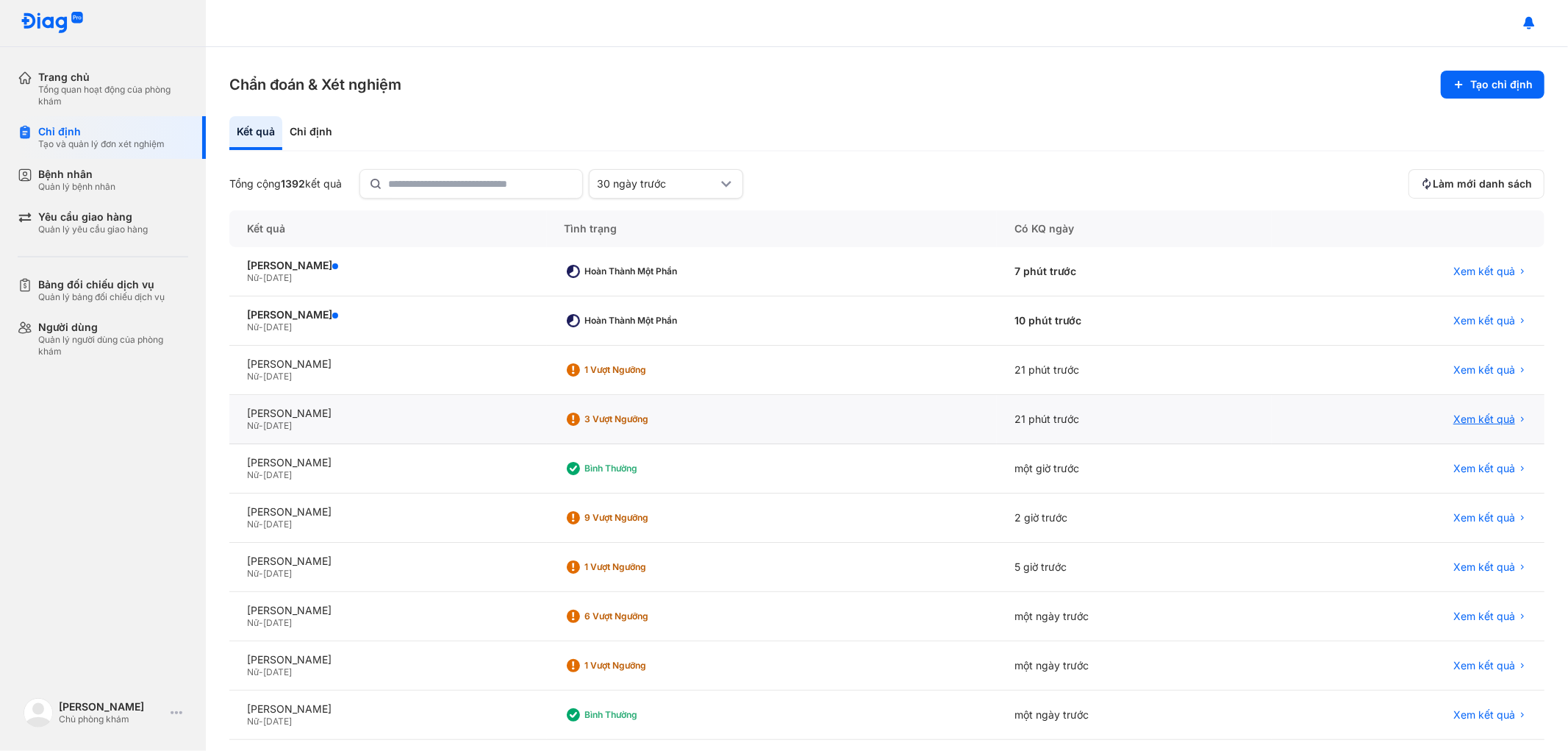
click at [1482, 415] on span "Xem kết quả" at bounding box center [1484, 418] width 62 height 13
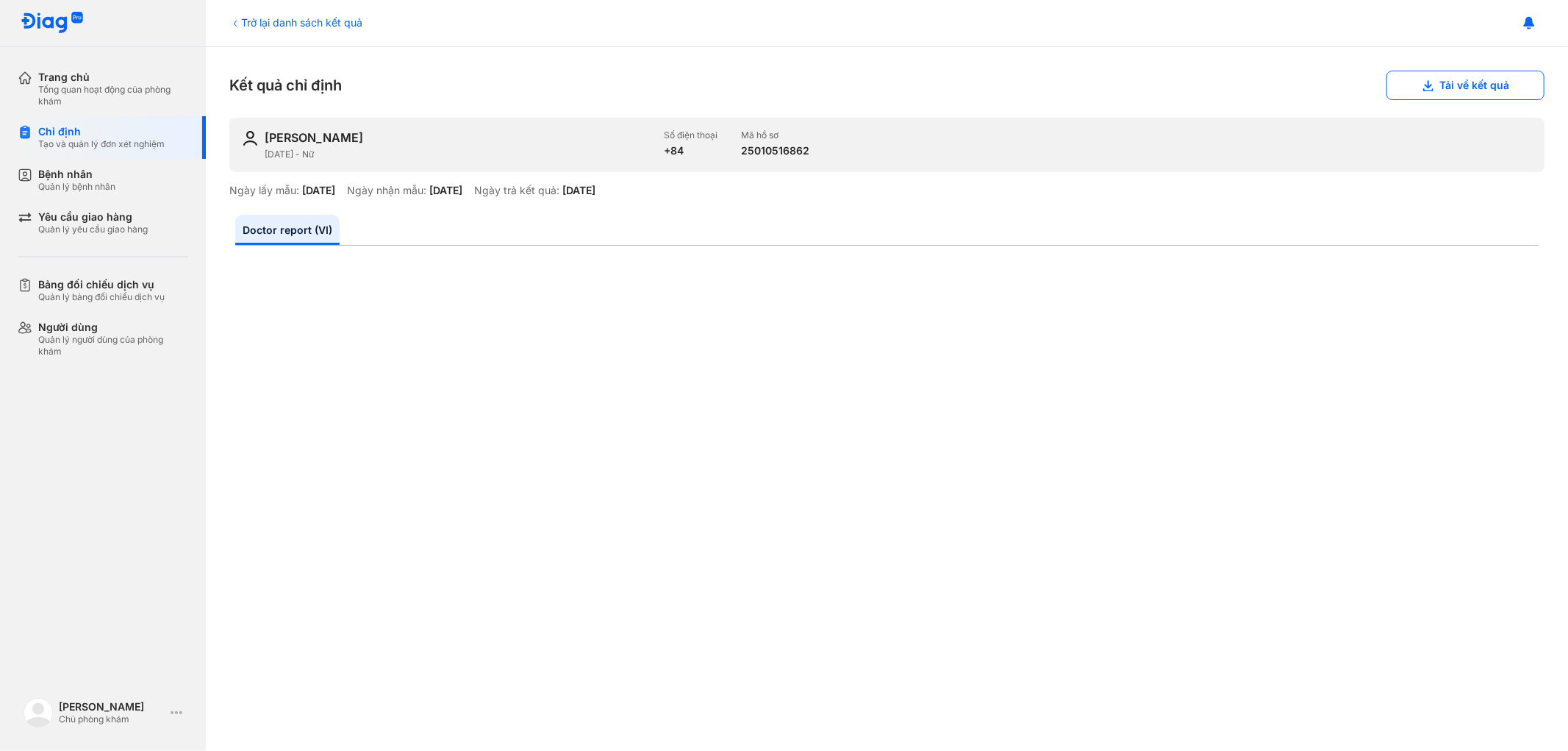
click at [238, 18] on icon at bounding box center [235, 24] width 12 height 12
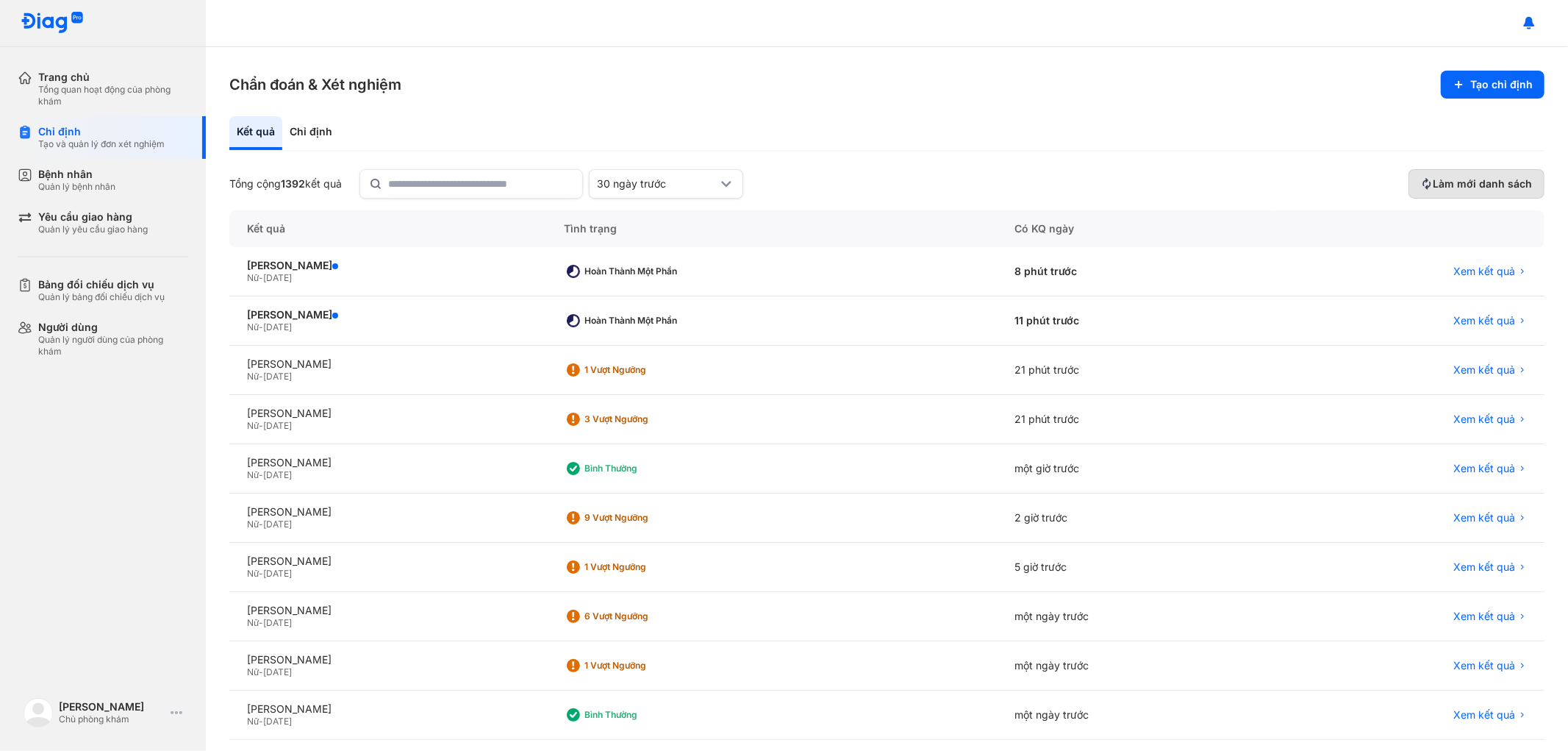
click at [1472, 182] on span "Làm mới danh sách" at bounding box center [1483, 183] width 100 height 13
click at [1469, 512] on span "Xem kết quả" at bounding box center [1484, 517] width 62 height 13
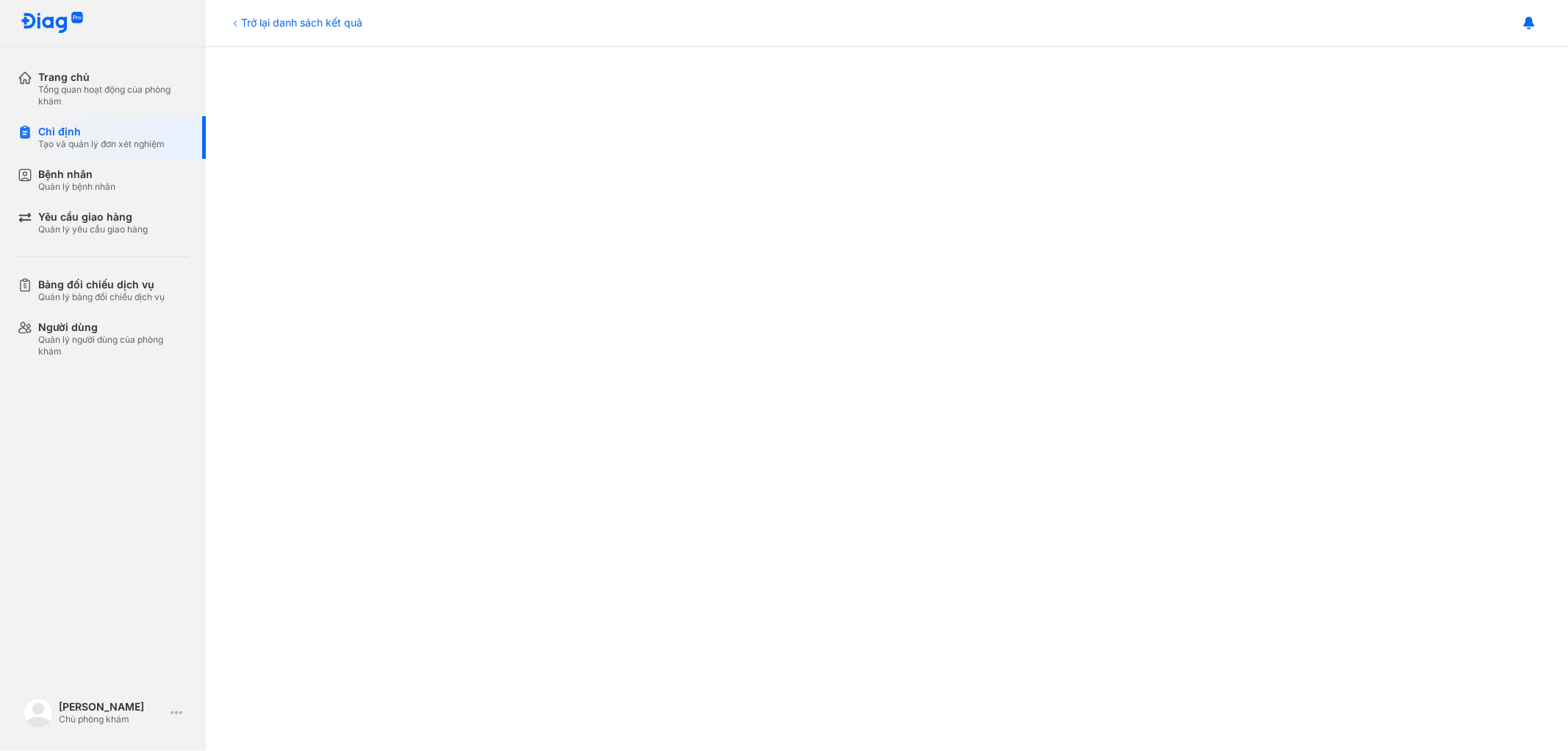
scroll to position [751, 0]
click at [297, 20] on div "Trở lại danh sách kết quả" at bounding box center [296, 22] width 133 height 15
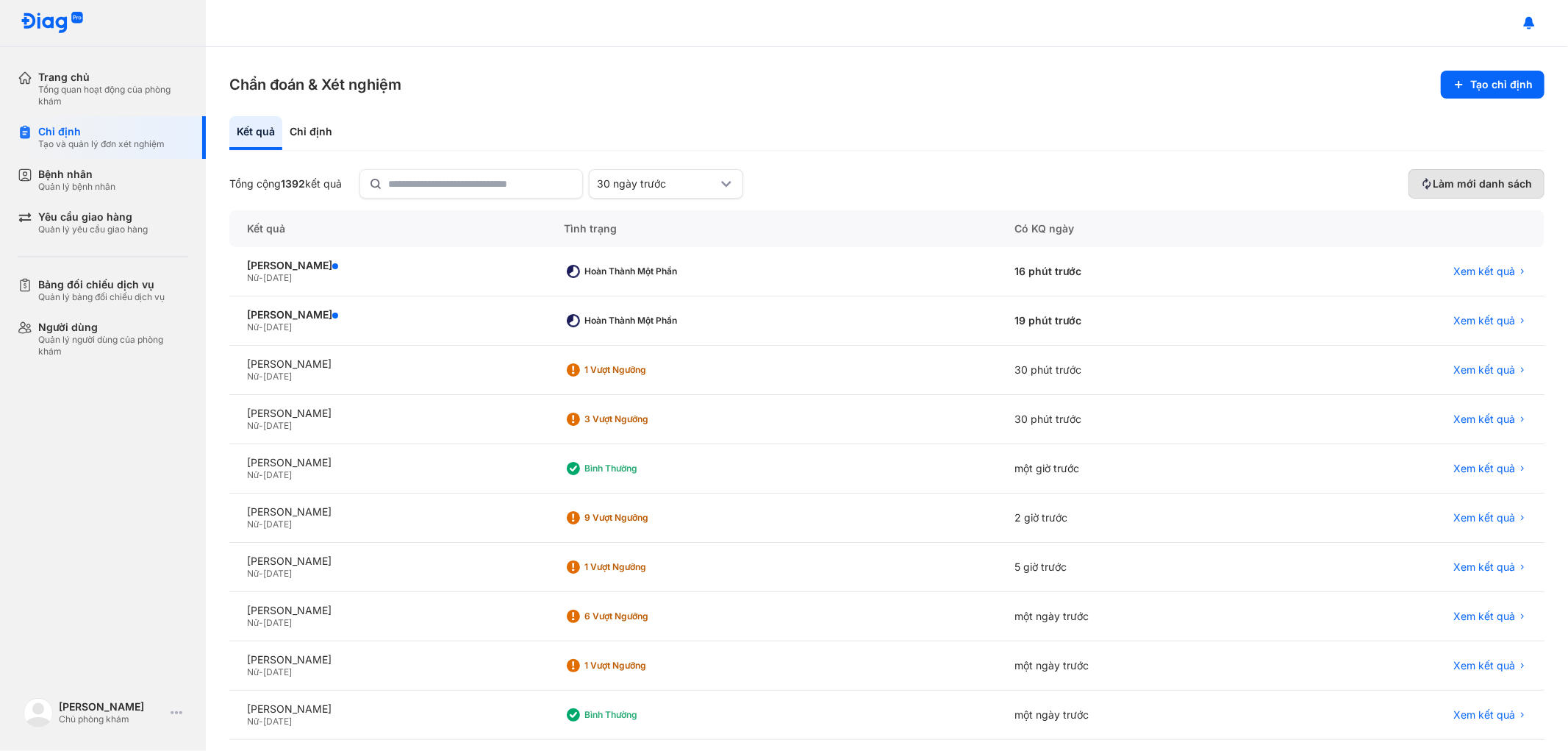
click at [1469, 178] on span "Làm mới danh sách" at bounding box center [1483, 183] width 100 height 13
